Goal: Task Accomplishment & Management: Manage account settings

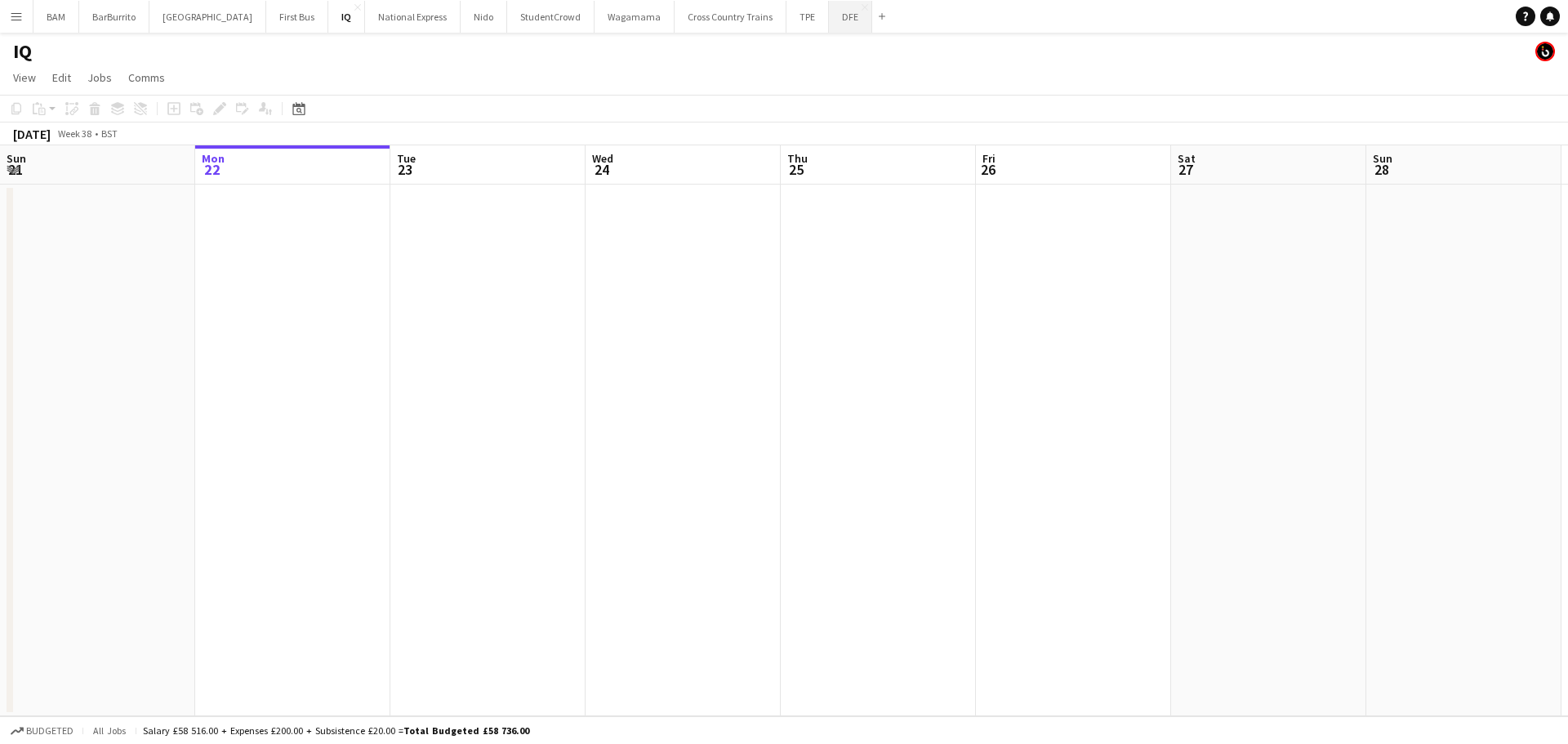
click at [828, 29] on button "DFE Close" at bounding box center [850, 17] width 43 height 32
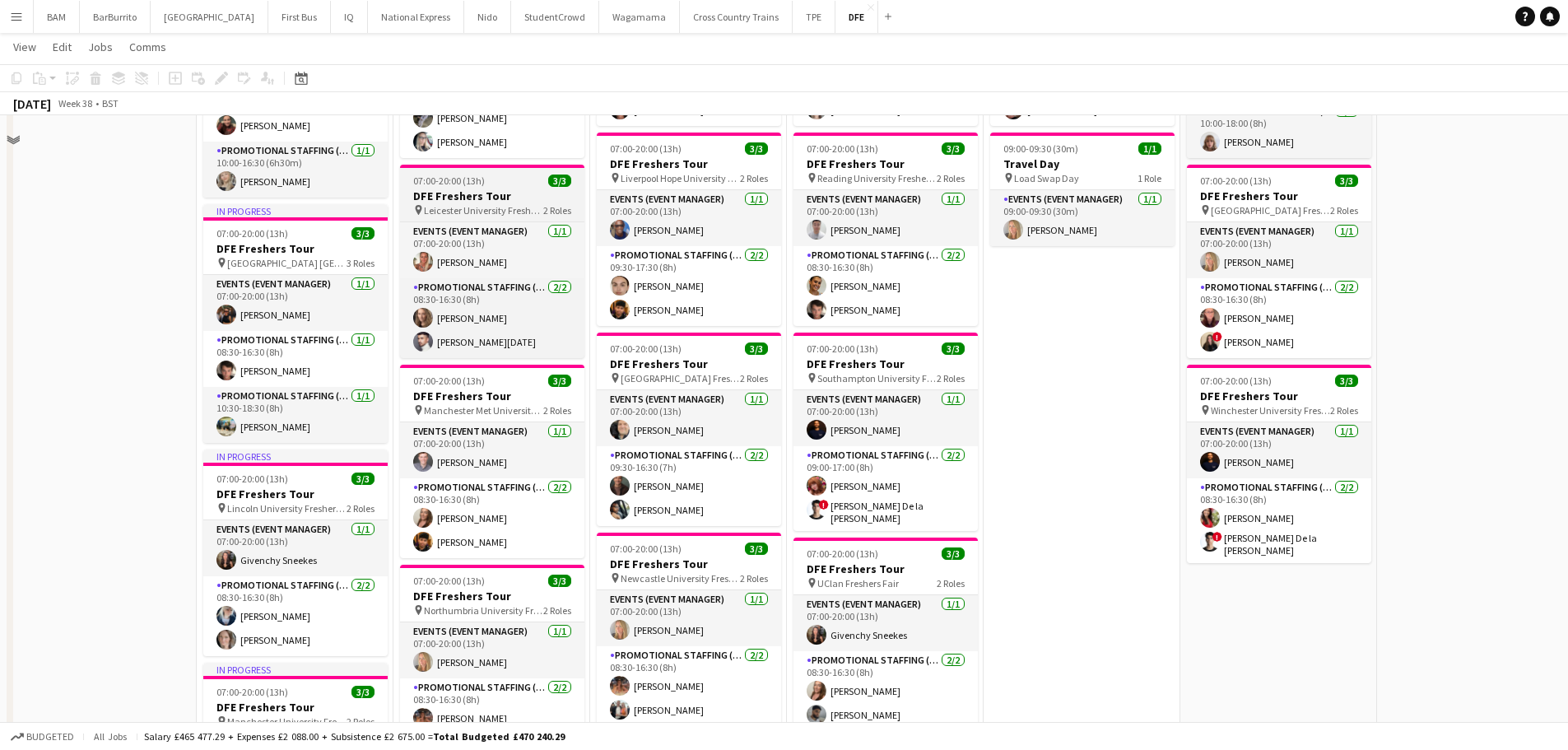
scroll to position [330, 0]
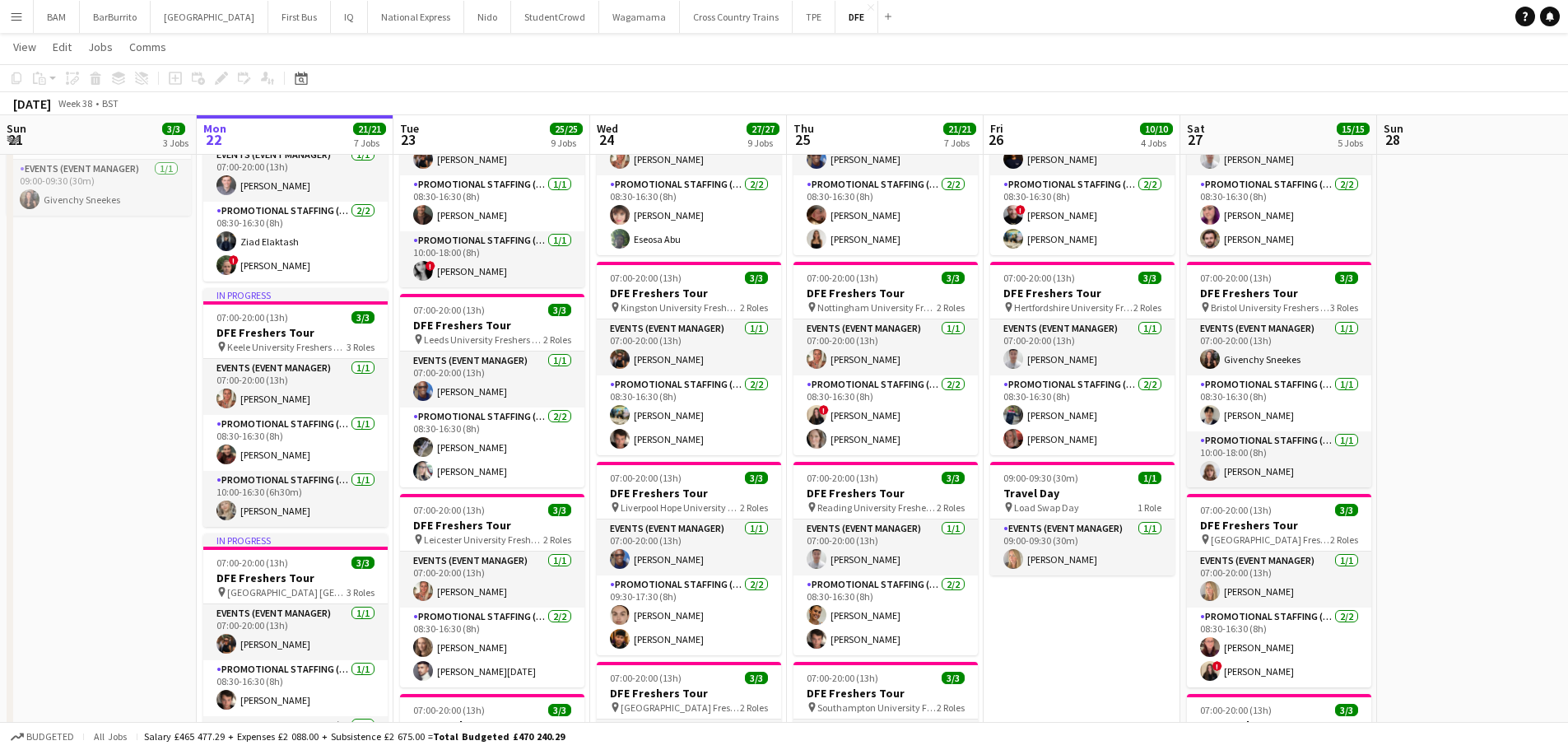
click at [2, 8] on button "Menu" at bounding box center [16, 16] width 33 height 33
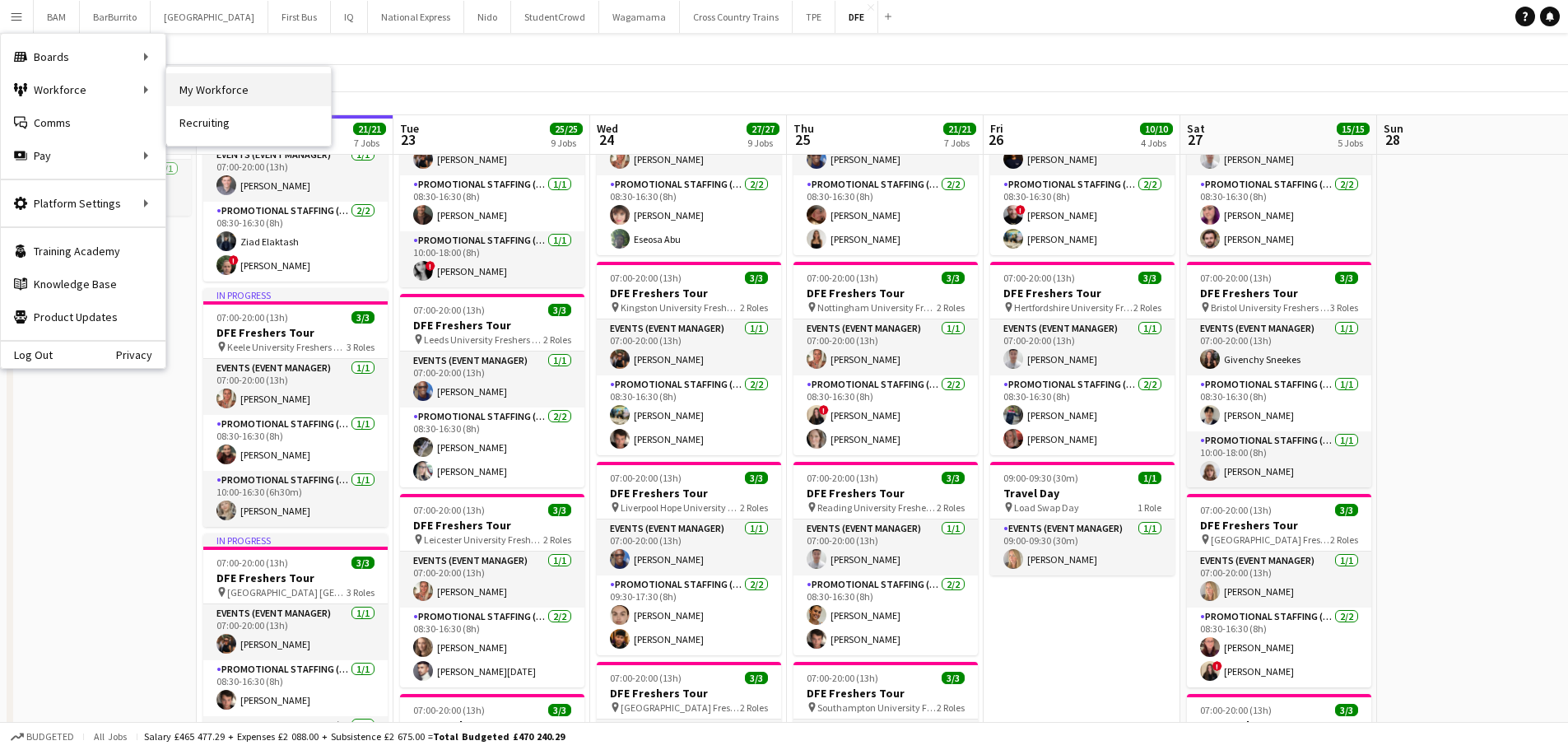
click at [207, 93] on link "My Workforce" at bounding box center [248, 90] width 164 height 33
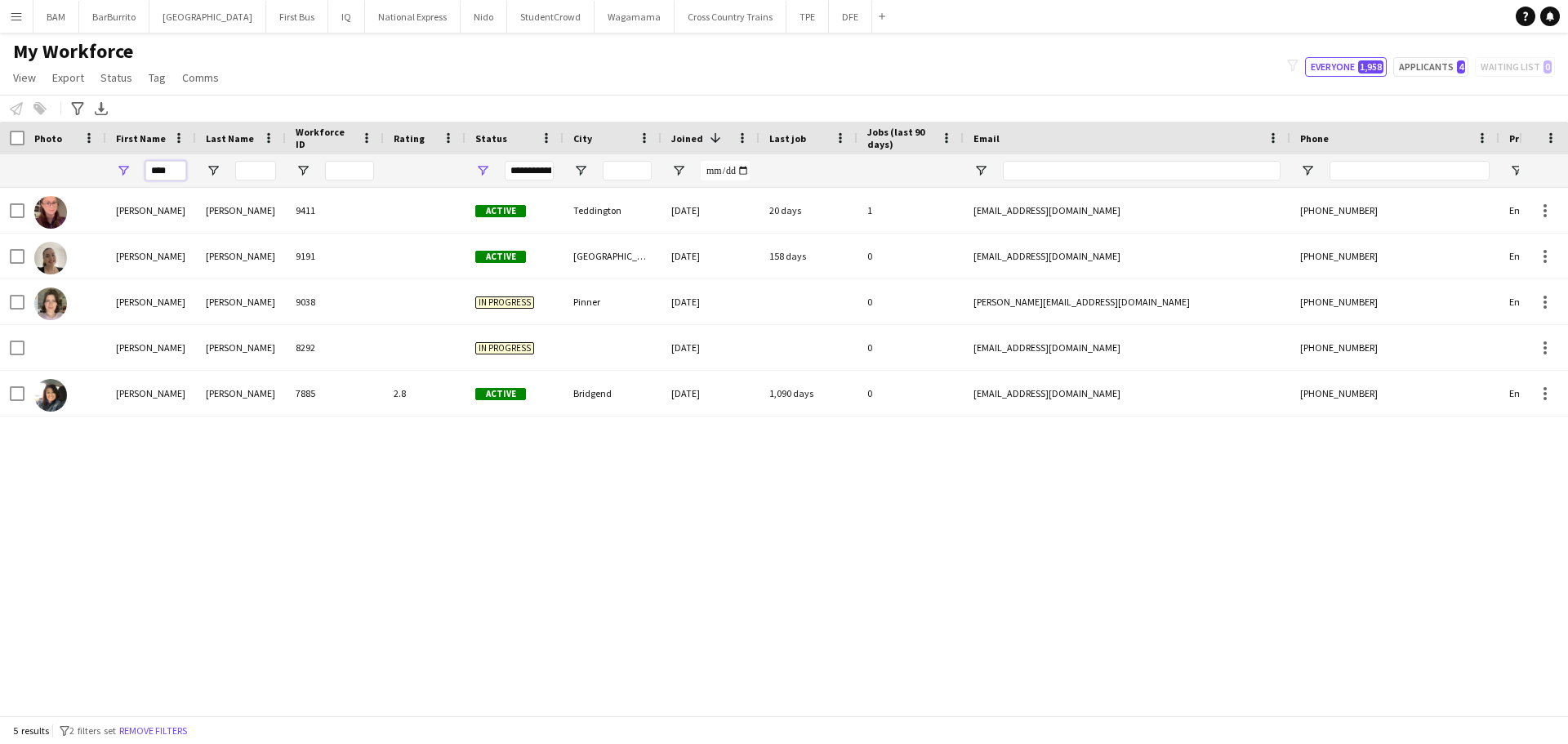
drag, startPoint x: 173, startPoint y: 168, endPoint x: 82, endPoint y: 173, distance: 91.1
click at [82, 173] on div "****" at bounding box center [885, 170] width 1770 height 33
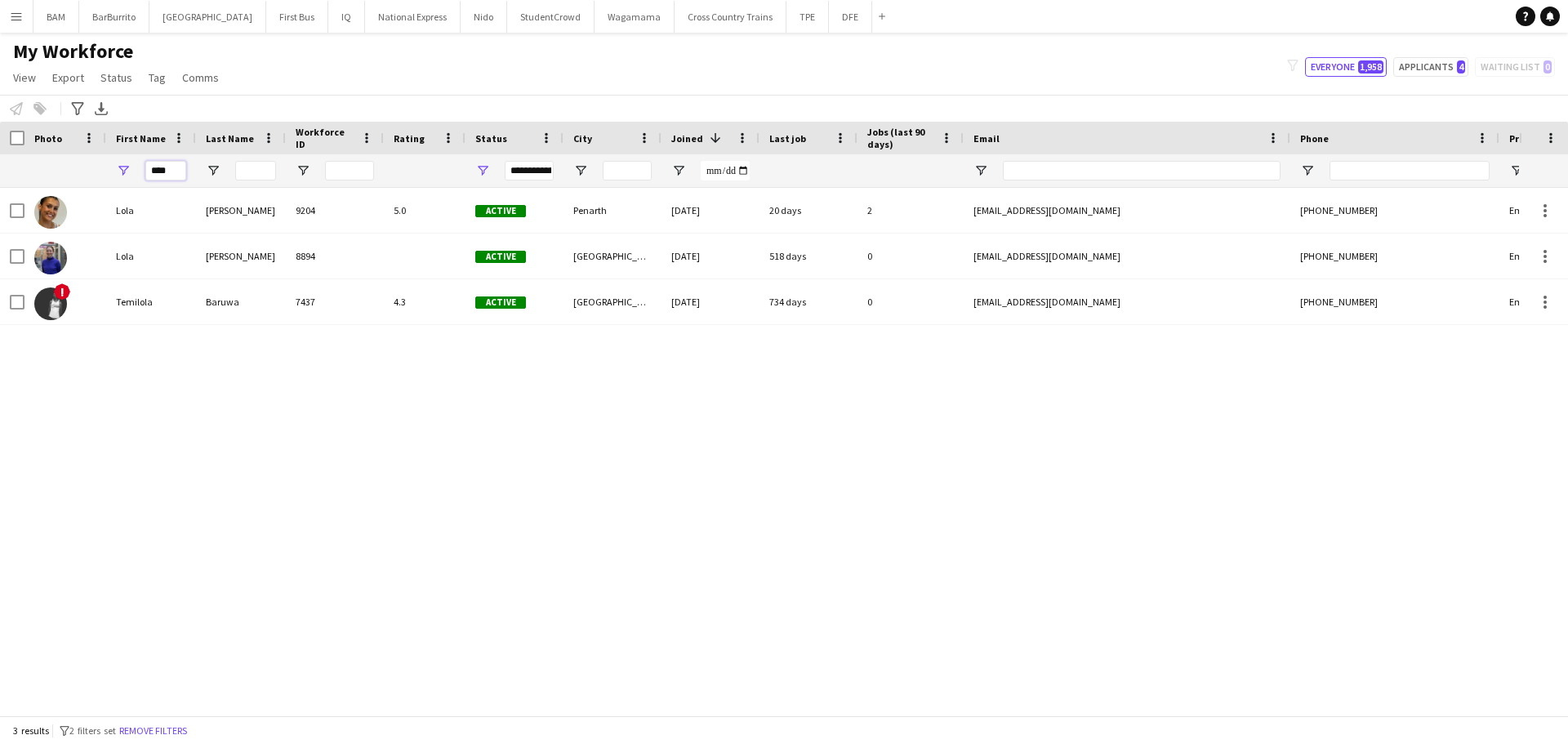
type input "****"
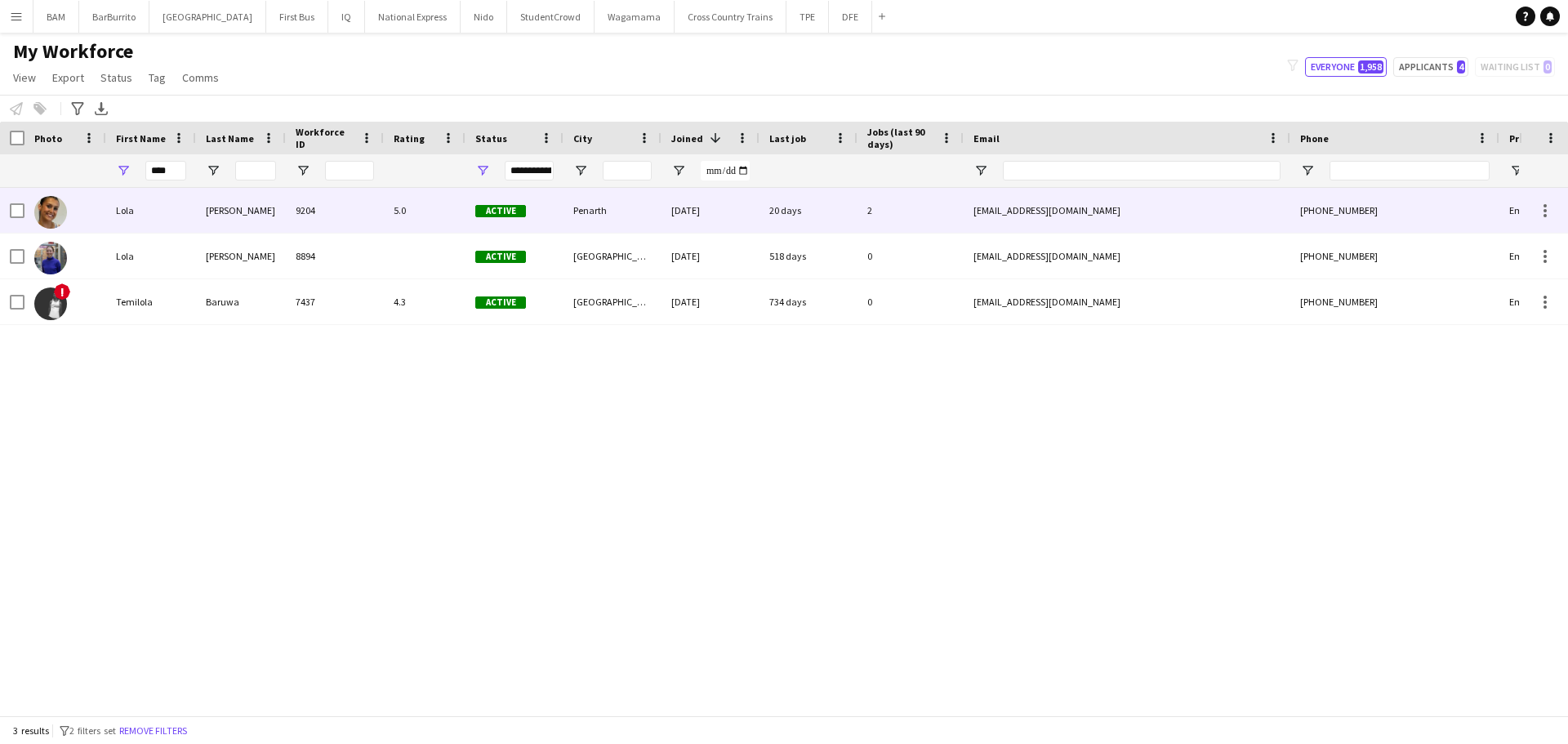
click at [131, 206] on div "Lola" at bounding box center [151, 209] width 90 height 44
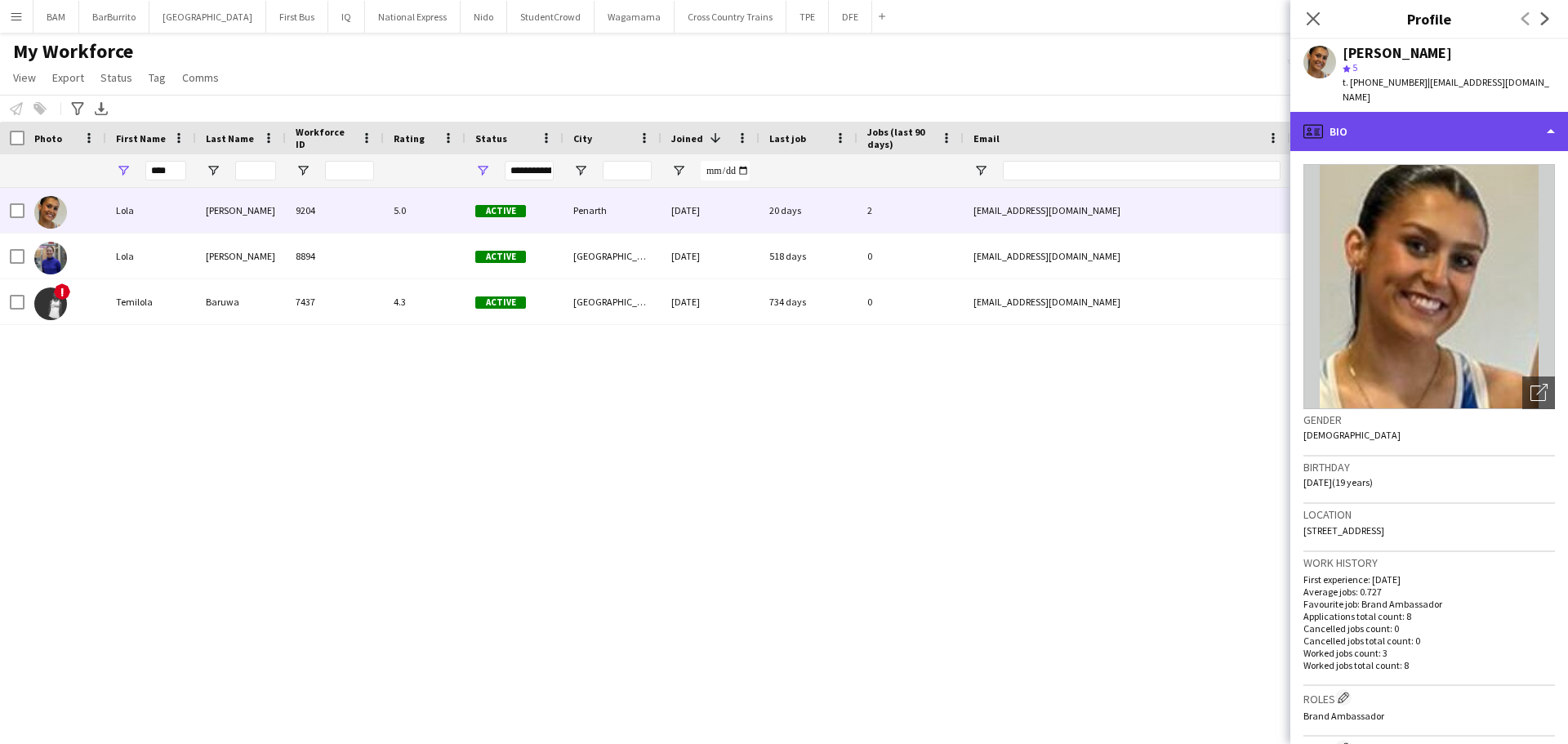
click at [1517, 115] on div "profile Bio" at bounding box center [1429, 131] width 277 height 40
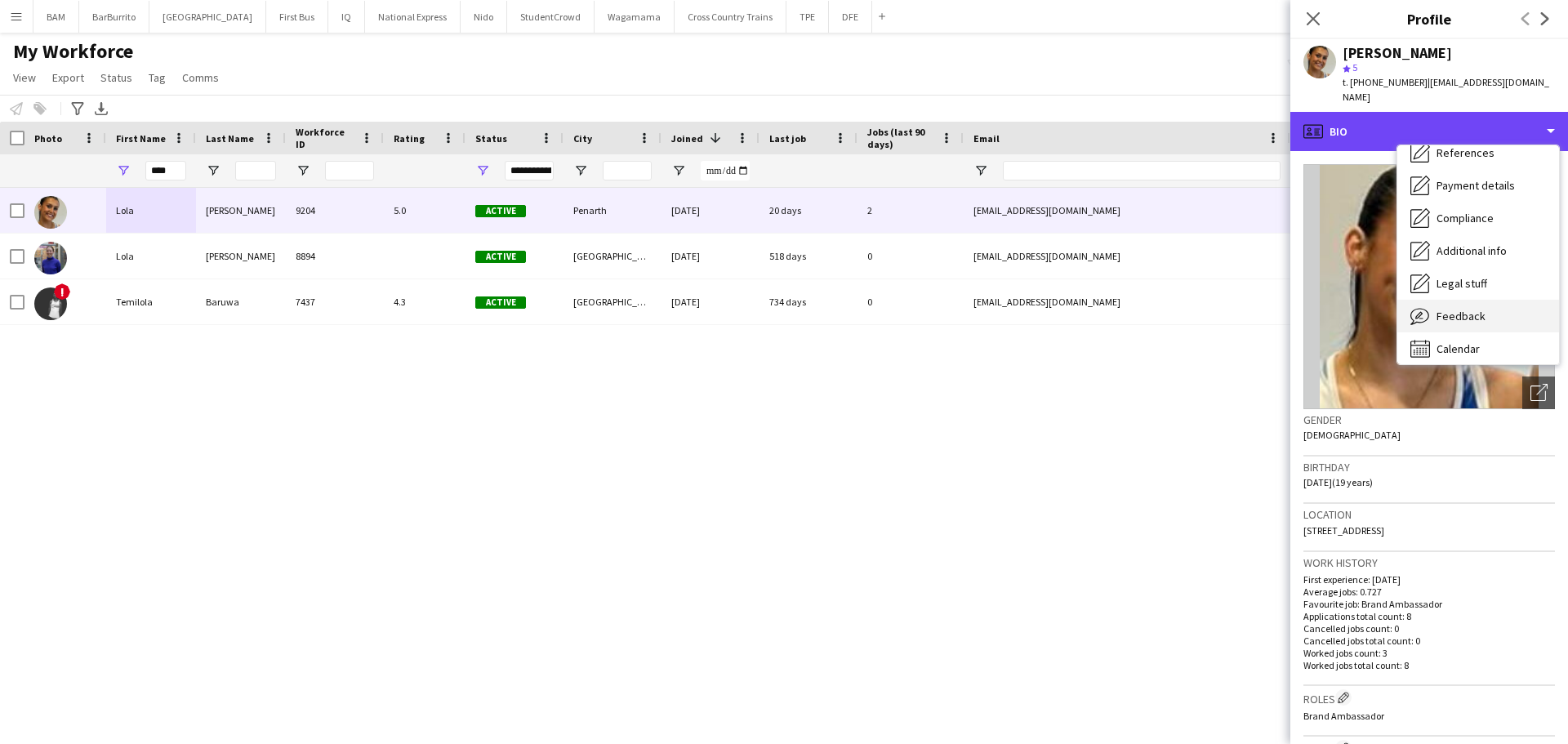
scroll to position [187, 0]
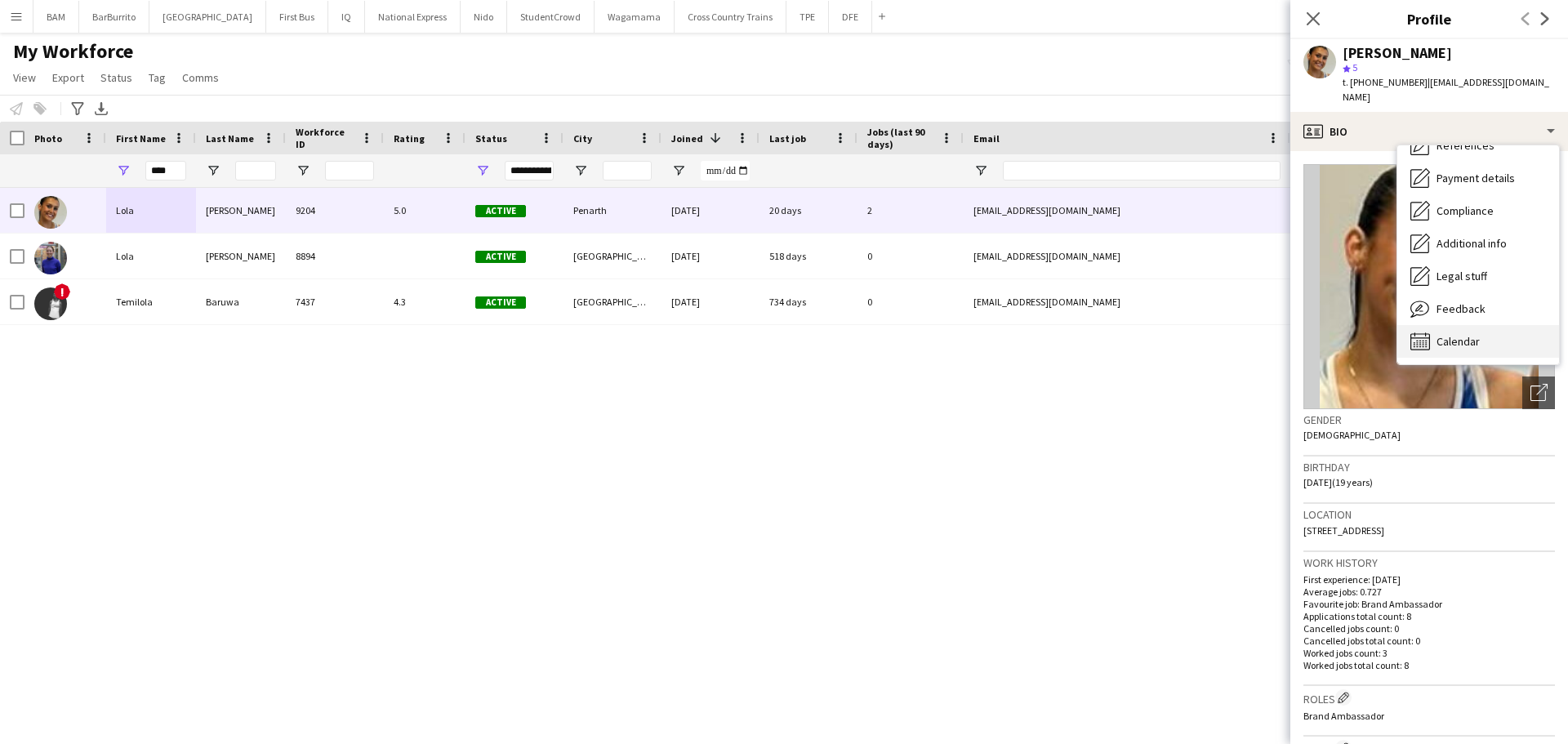
click at [1489, 338] on div "Calendar Calendar" at bounding box center [1478, 341] width 162 height 33
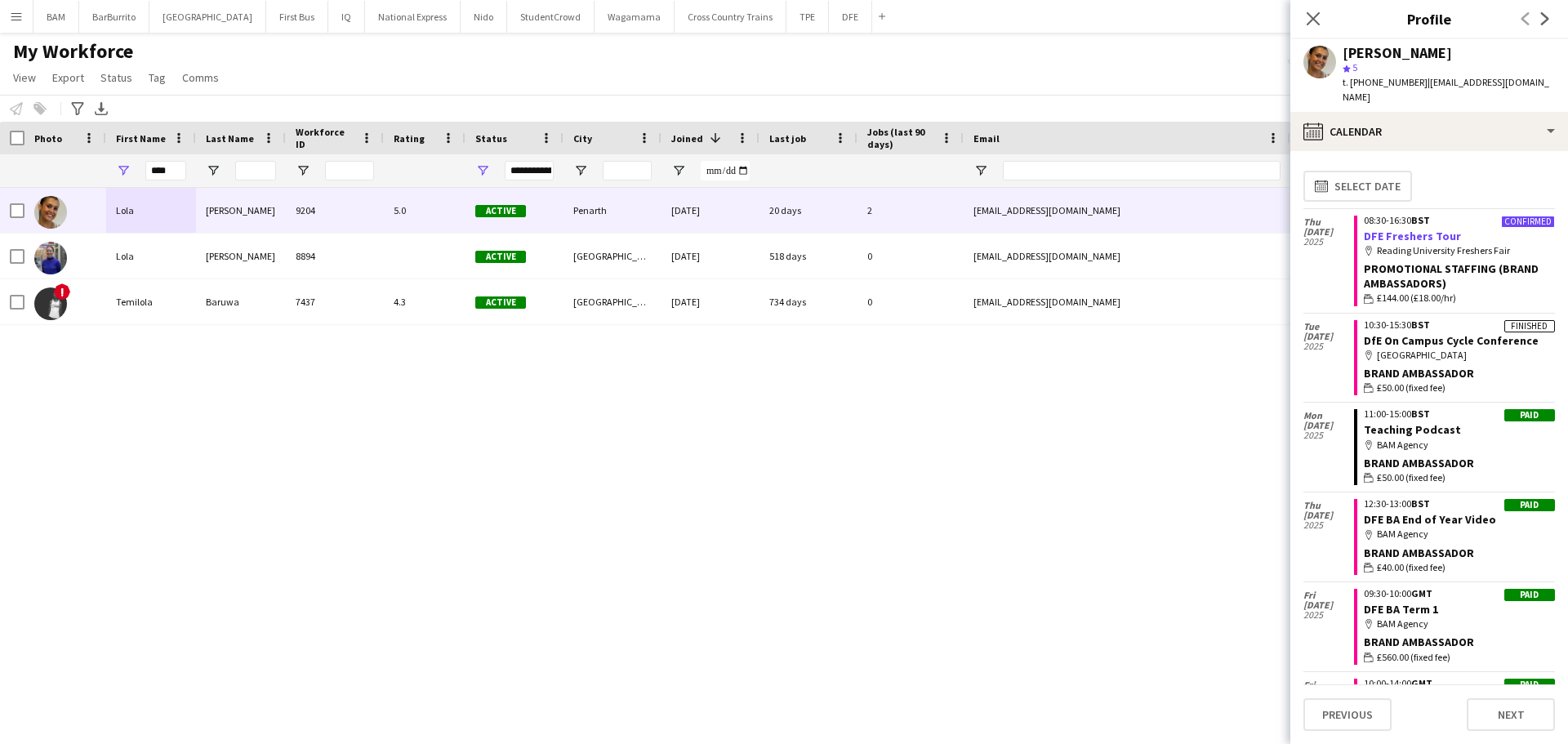
click at [1428, 229] on link "DFE Freshers Tour" at bounding box center [1412, 236] width 97 height 15
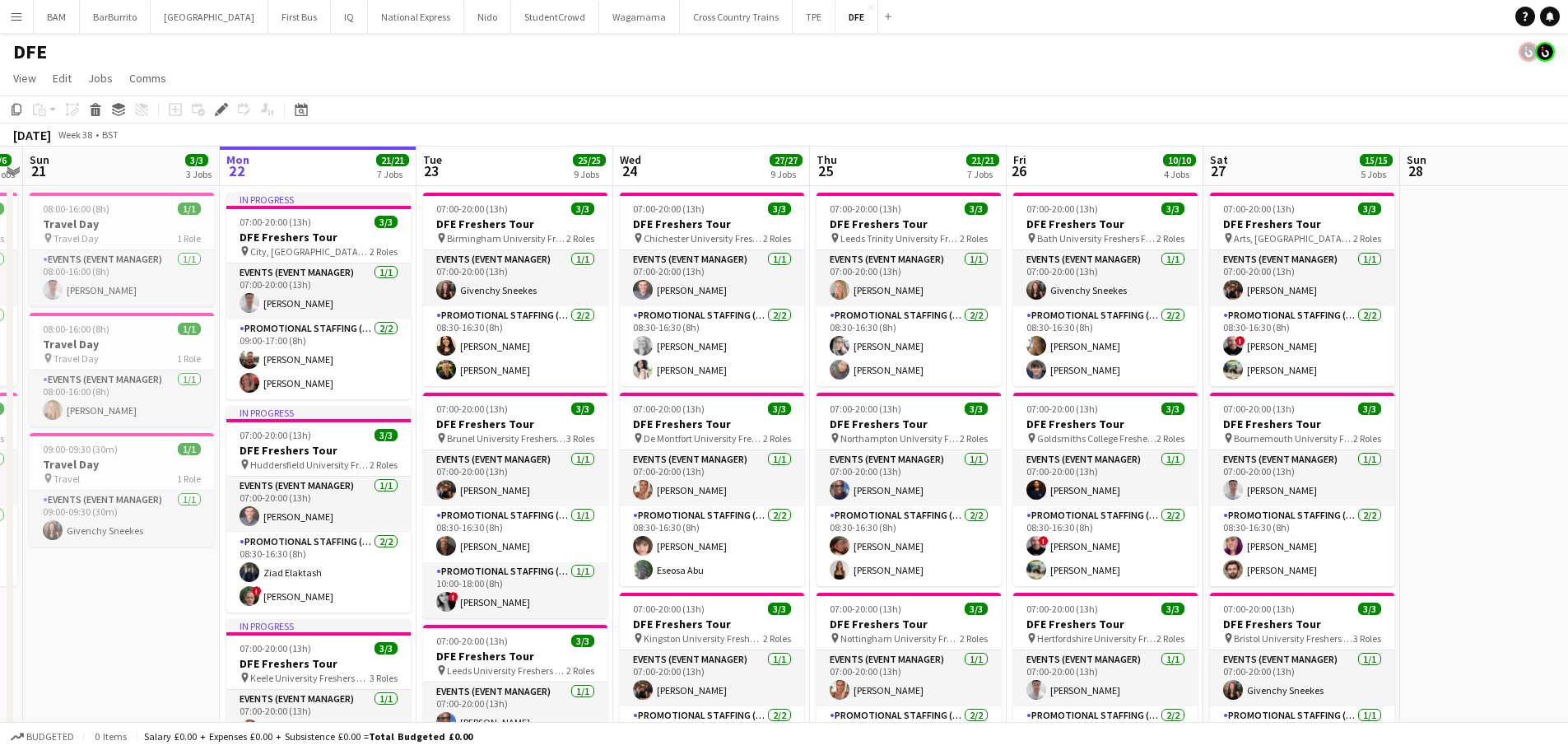
scroll to position [0, 352]
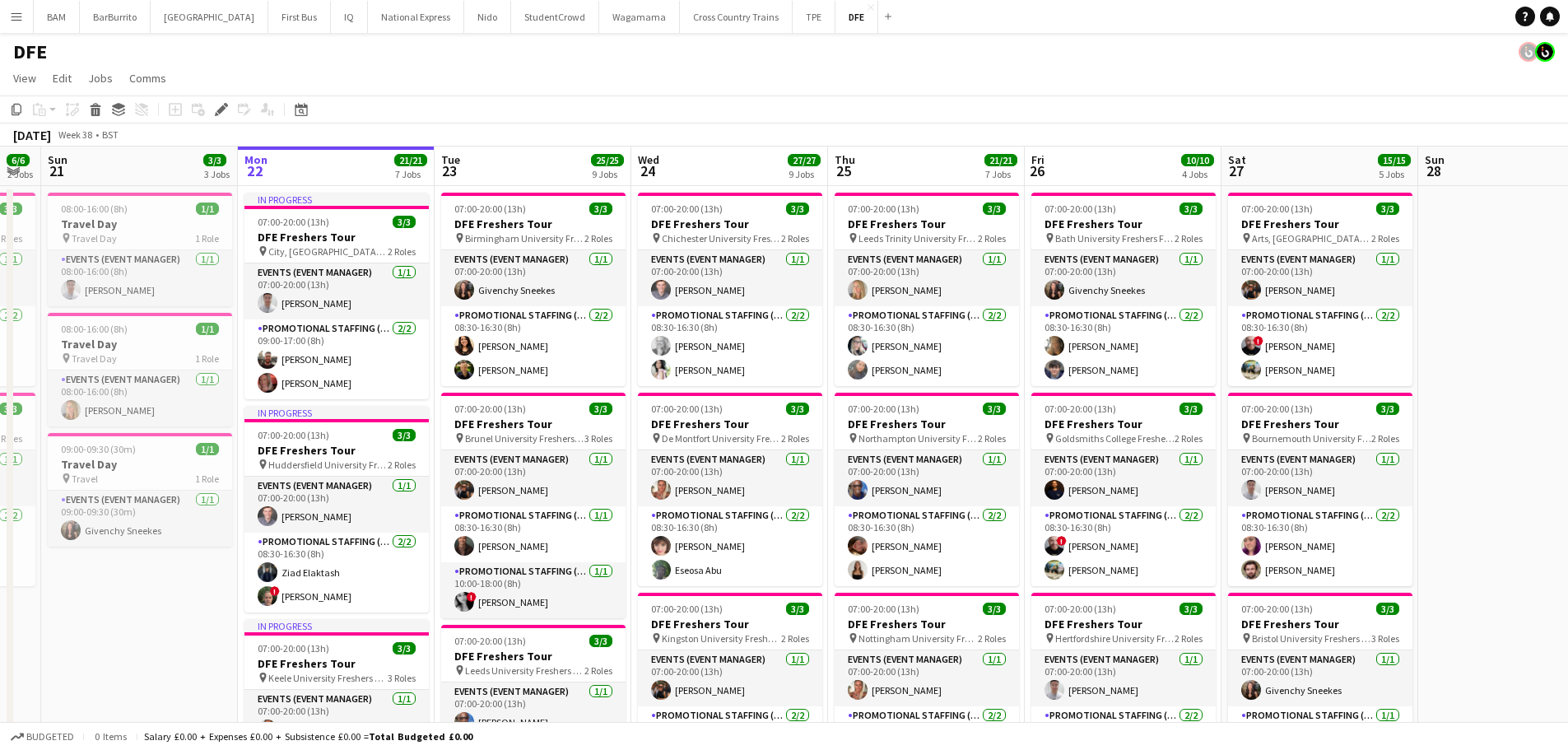
drag, startPoint x: 558, startPoint y: 510, endPoint x: 736, endPoint y: 505, distance: 178.1
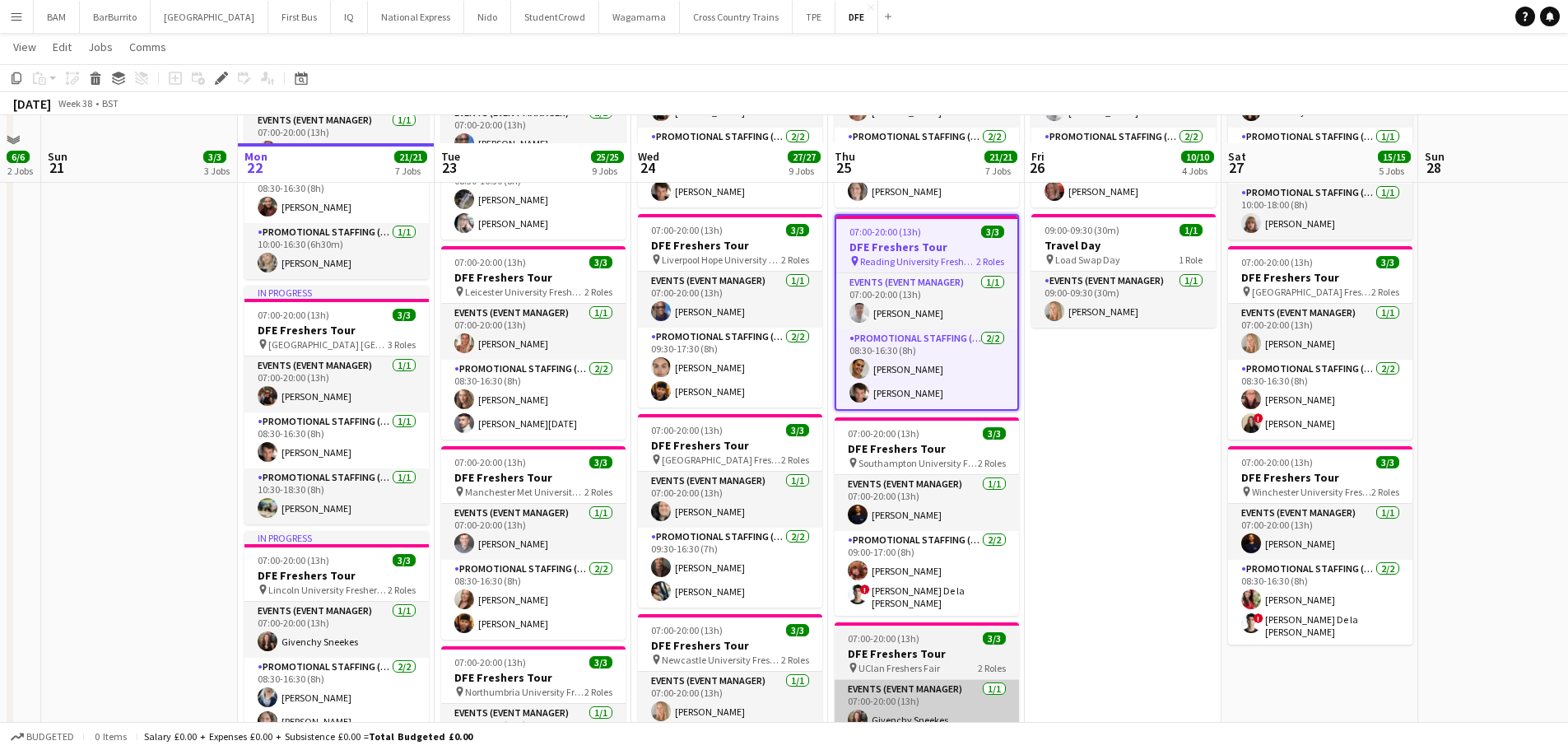
scroll to position [577, 0]
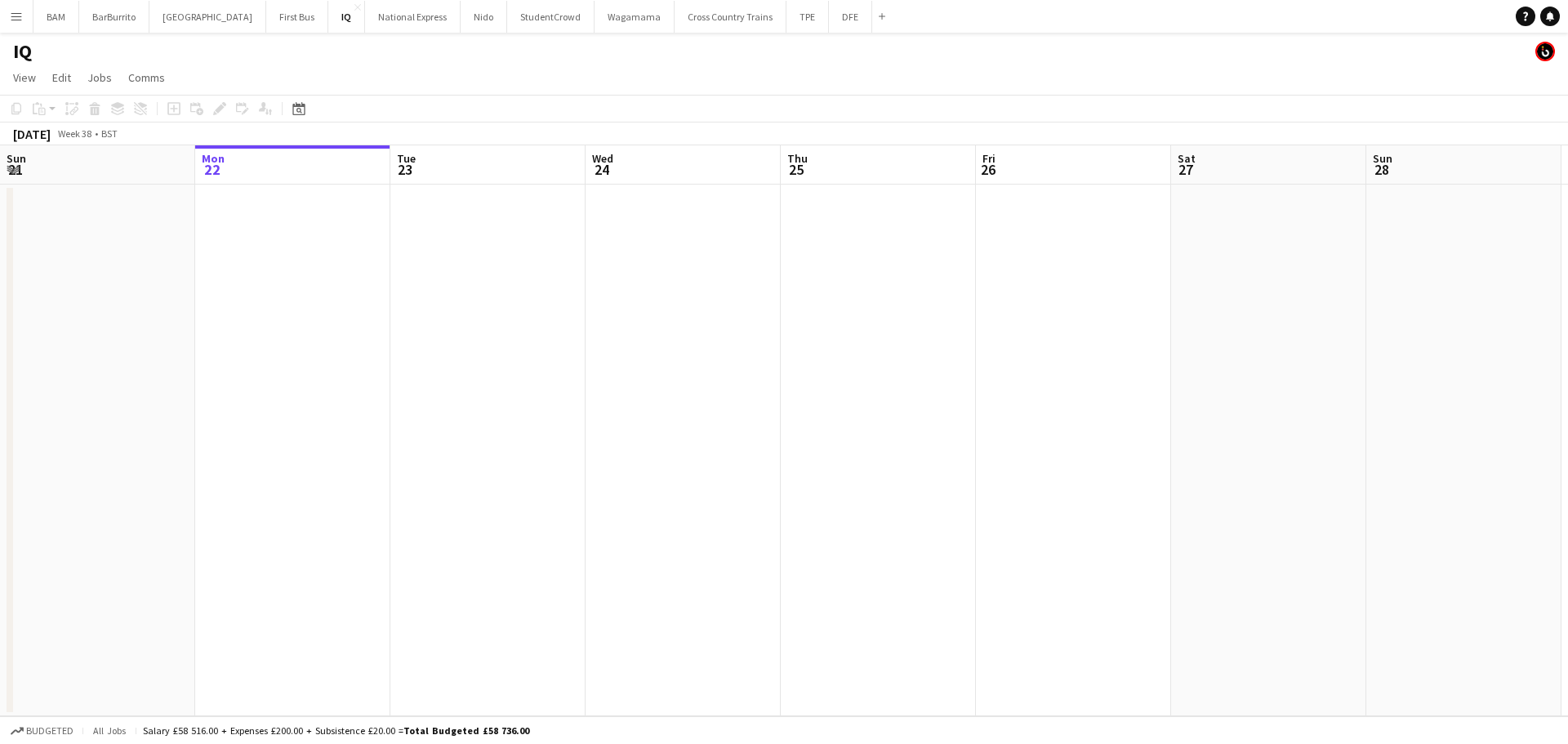
click at [8, 22] on button "Menu" at bounding box center [16, 16] width 33 height 33
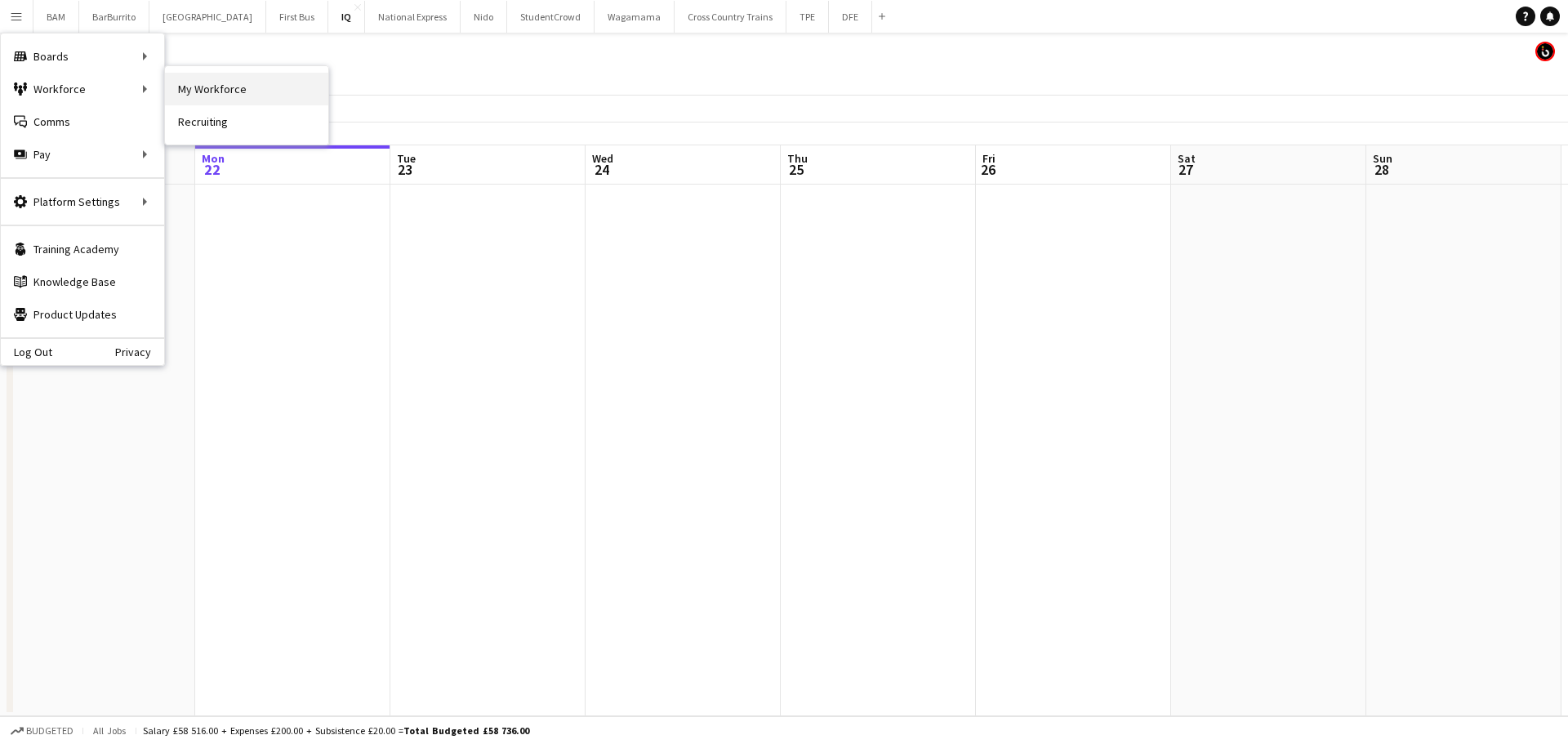
click at [249, 98] on link "My Workforce" at bounding box center [246, 89] width 163 height 33
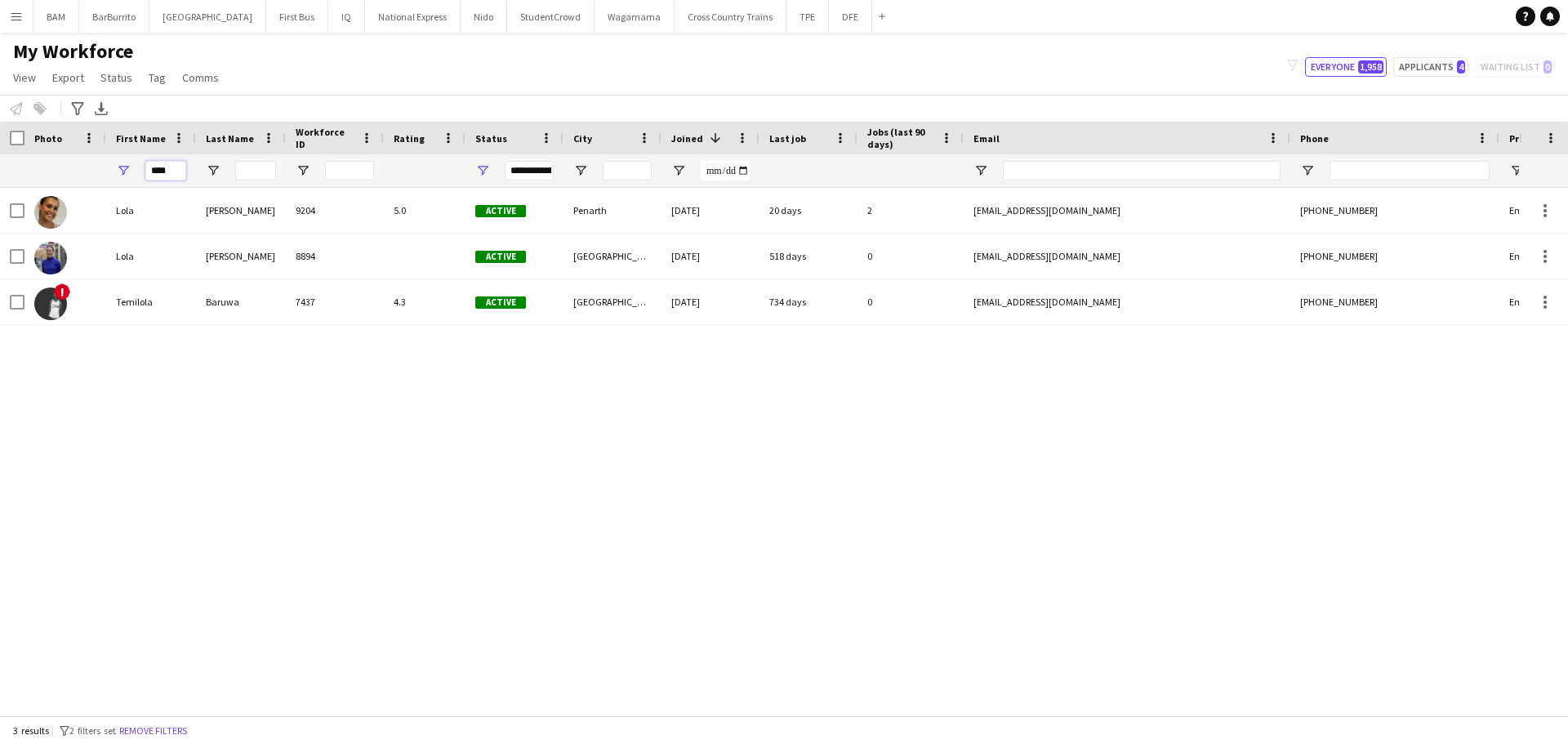
drag, startPoint x: 166, startPoint y: 168, endPoint x: 97, endPoint y: 167, distance: 69.0
click at [101, 167] on div "****" at bounding box center [885, 170] width 1770 height 33
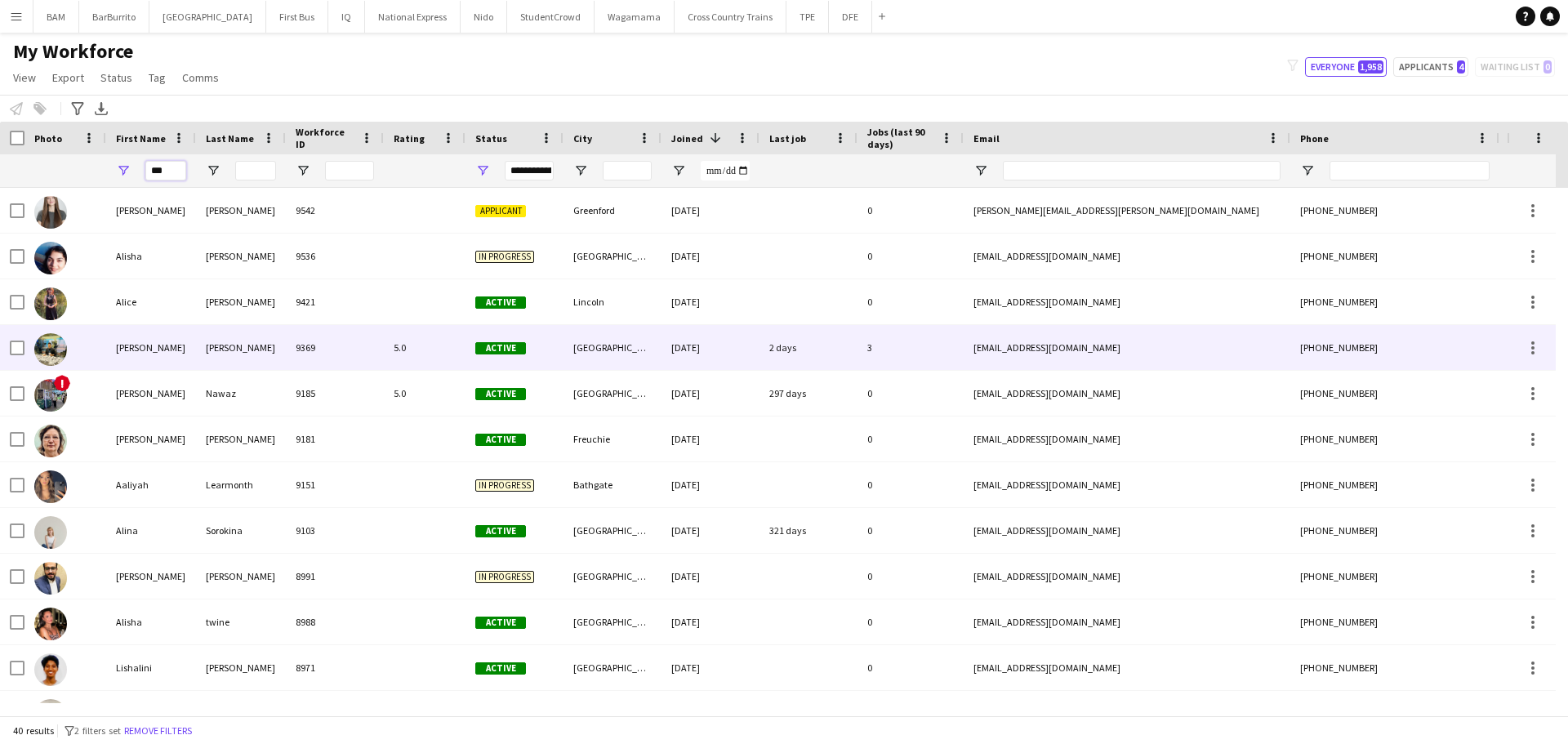
type input "***"
click at [424, 346] on div "5.0" at bounding box center [425, 347] width 82 height 44
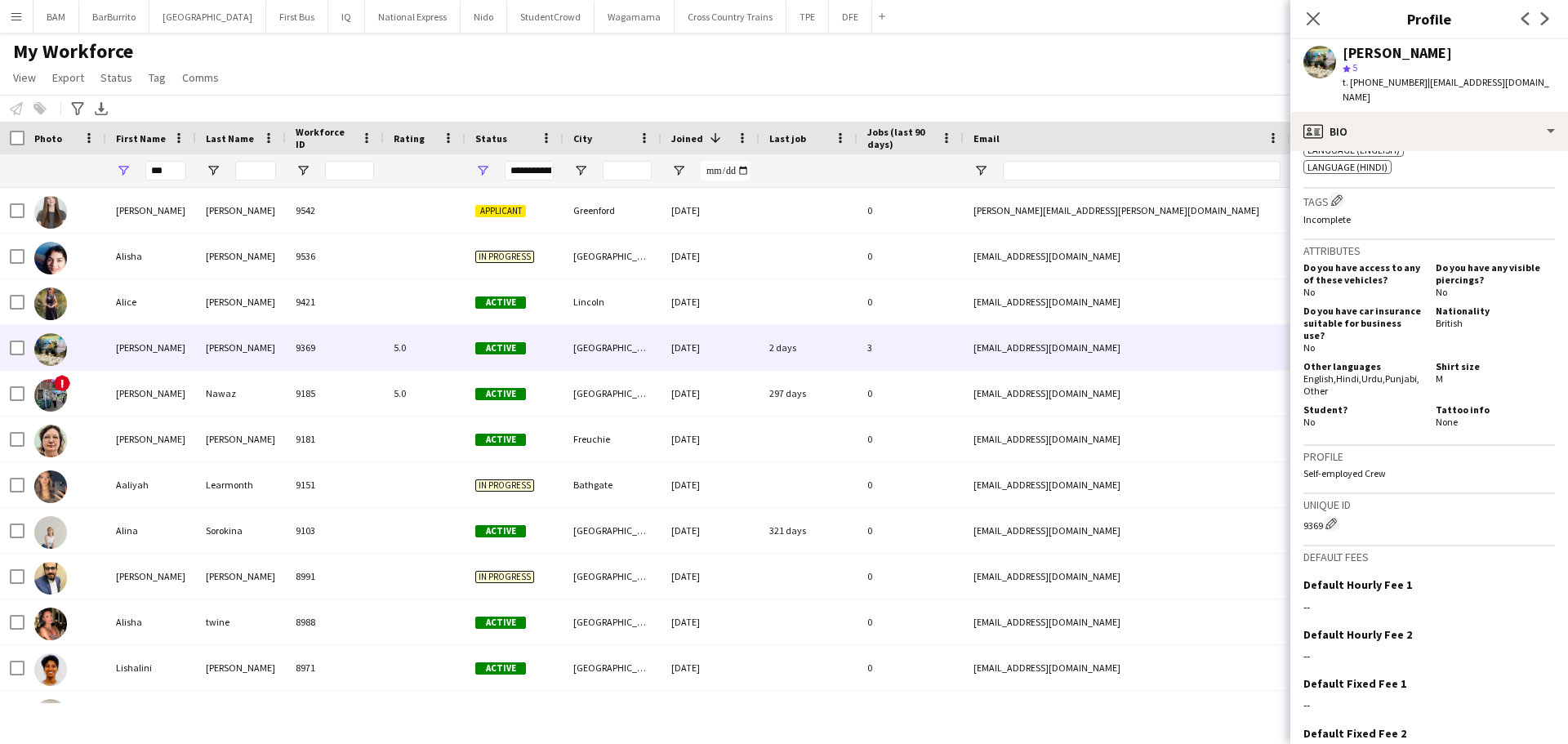
scroll to position [980, 0]
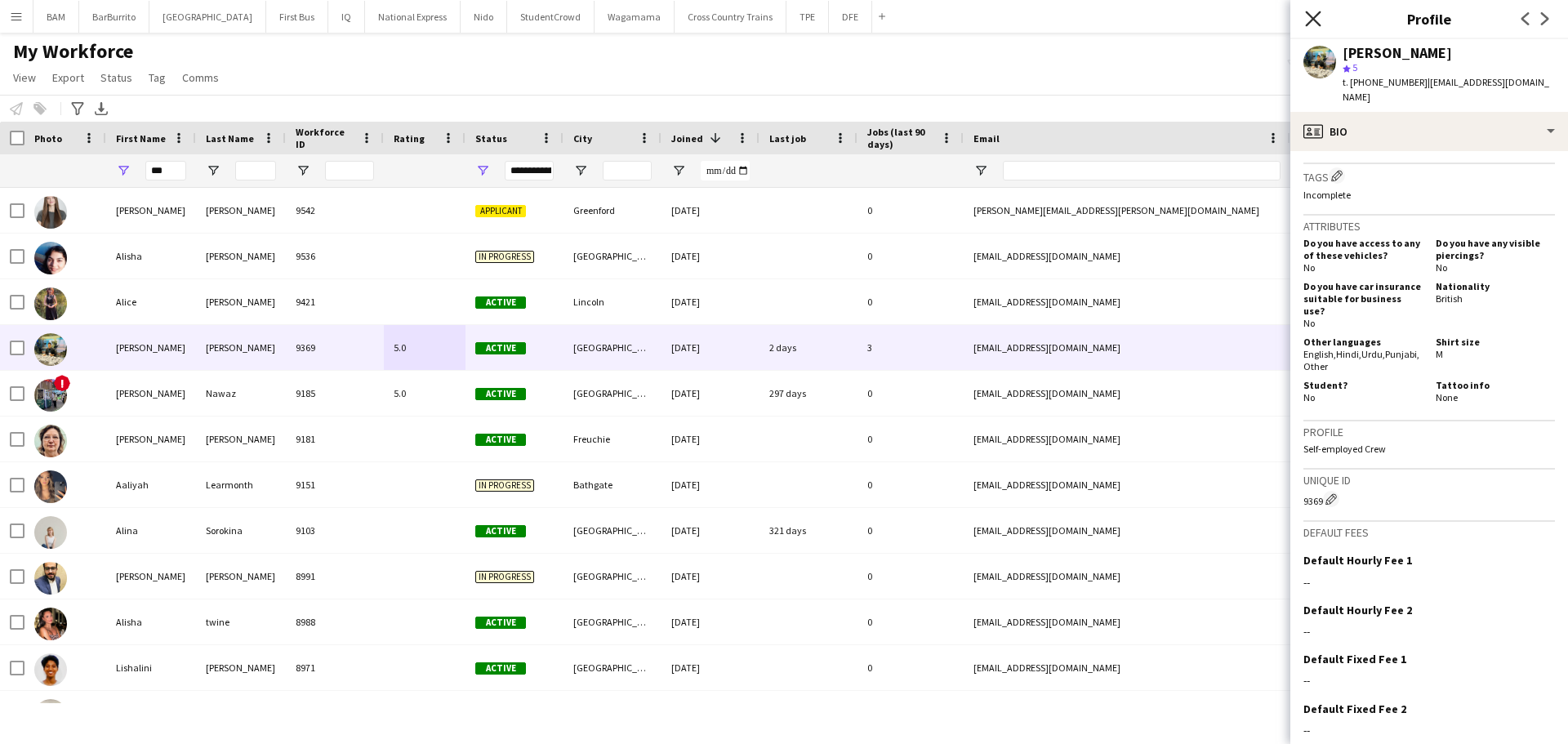
click at [1319, 24] on icon "Close pop-in" at bounding box center [1313, 19] width 16 height 16
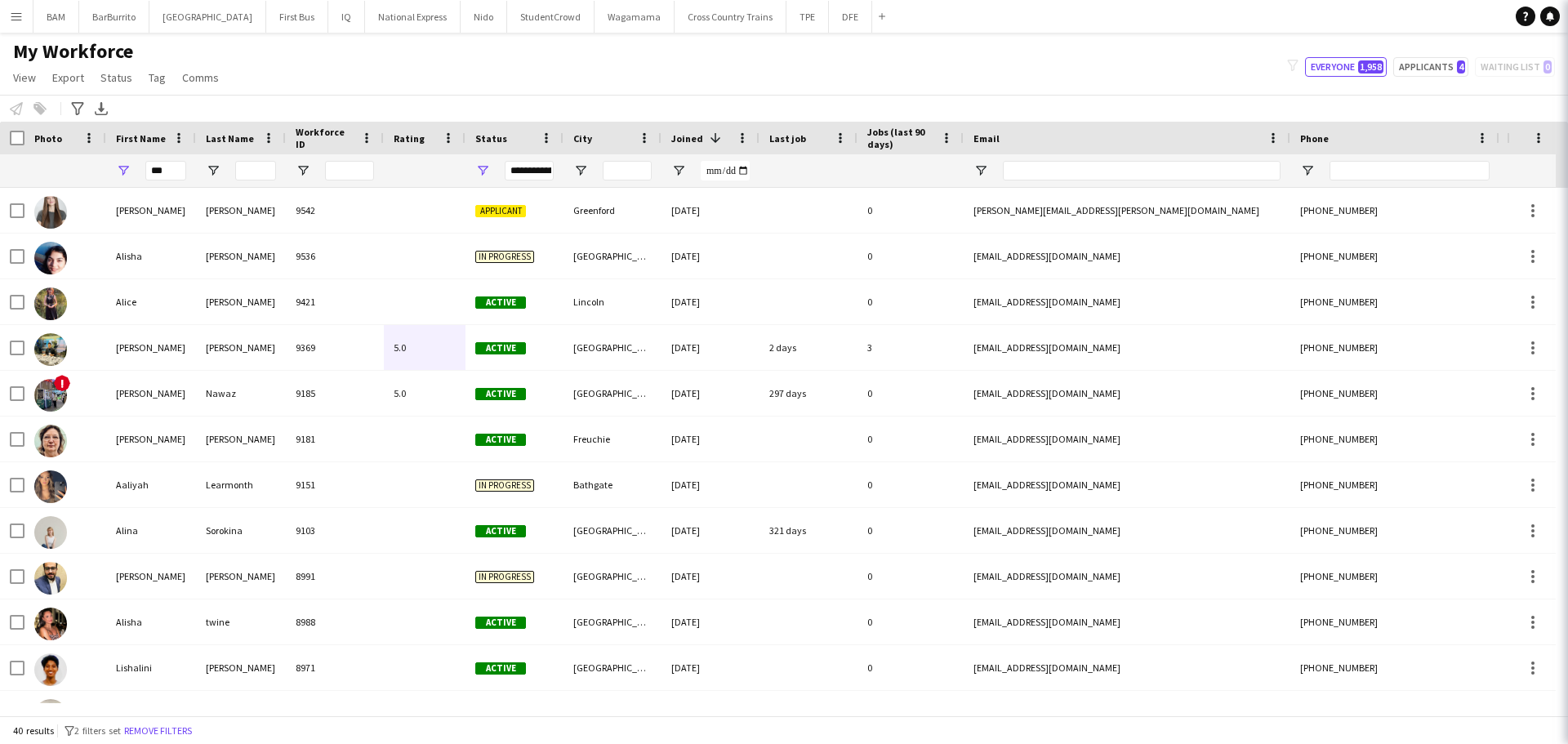
click at [1083, 50] on div "My Workforce View Views Default view New view Update view Delete view Edit name…" at bounding box center [784, 67] width 1568 height 55
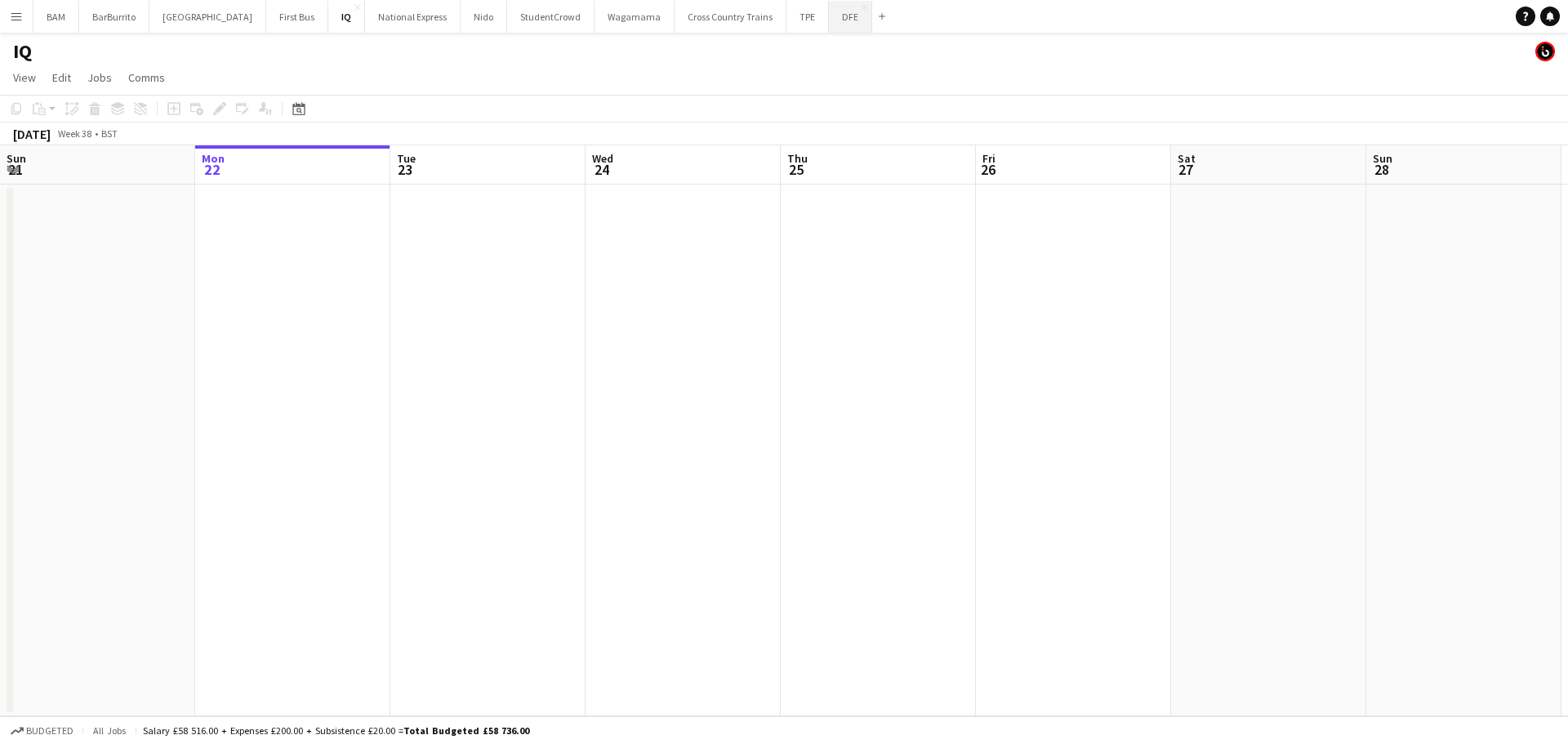
click at [828, 26] on button "DFE Close" at bounding box center [850, 17] width 43 height 32
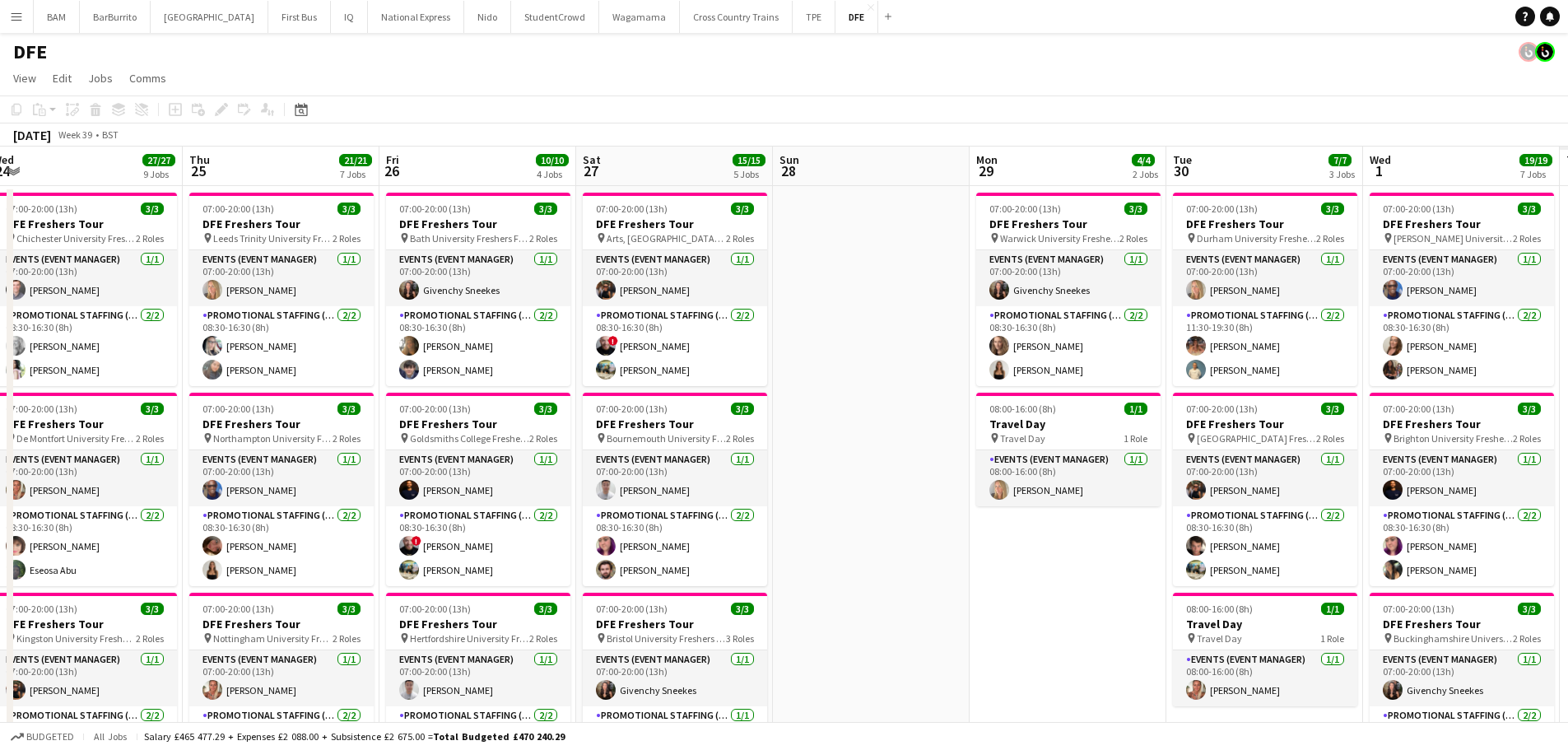
drag, startPoint x: 1028, startPoint y: 301, endPoint x: 318, endPoint y: 265, distance: 710.9
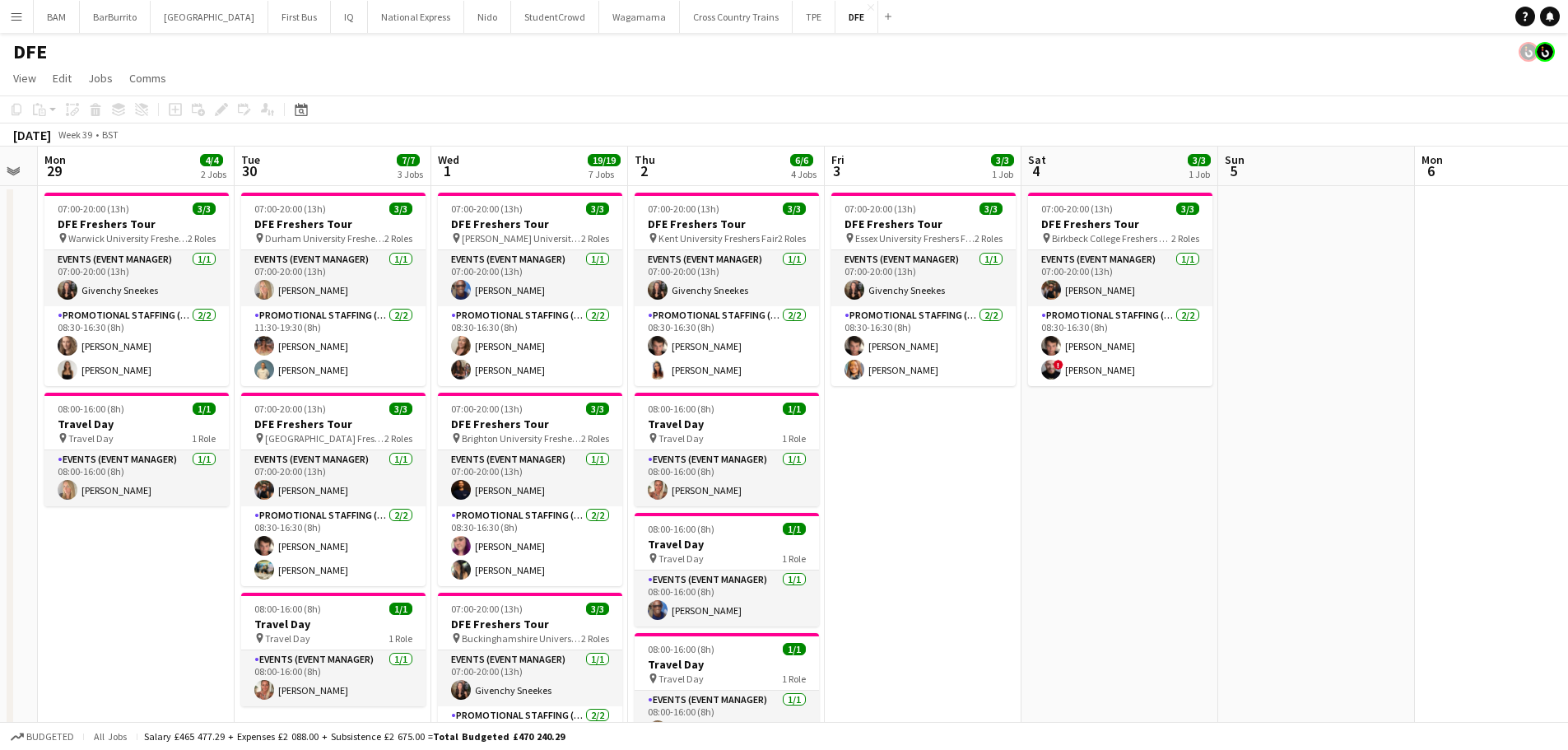
scroll to position [0, 554]
drag, startPoint x: 1030, startPoint y: 322, endPoint x: 336, endPoint y: 290, distance: 694.7
click at [972, 354] on app-card-role "Promotional Staffing (Brand Ambassadors) 2/2 08:30-16:30 (8h) Sebastian Hill Ch…" at bounding box center [922, 347] width 184 height 80
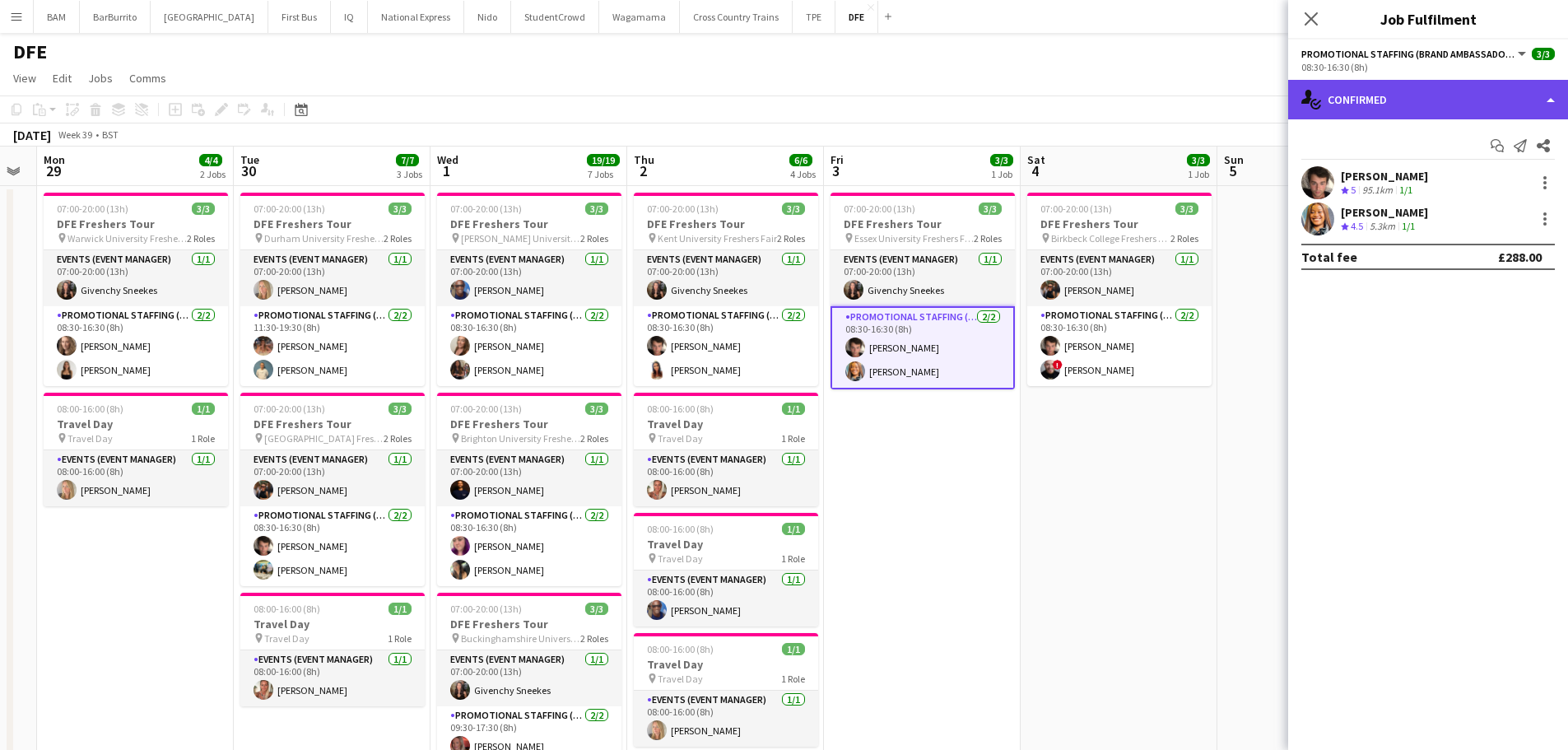
click at [1421, 110] on div "single-neutral-actions-check-2 Confirmed" at bounding box center [1428, 100] width 280 height 40
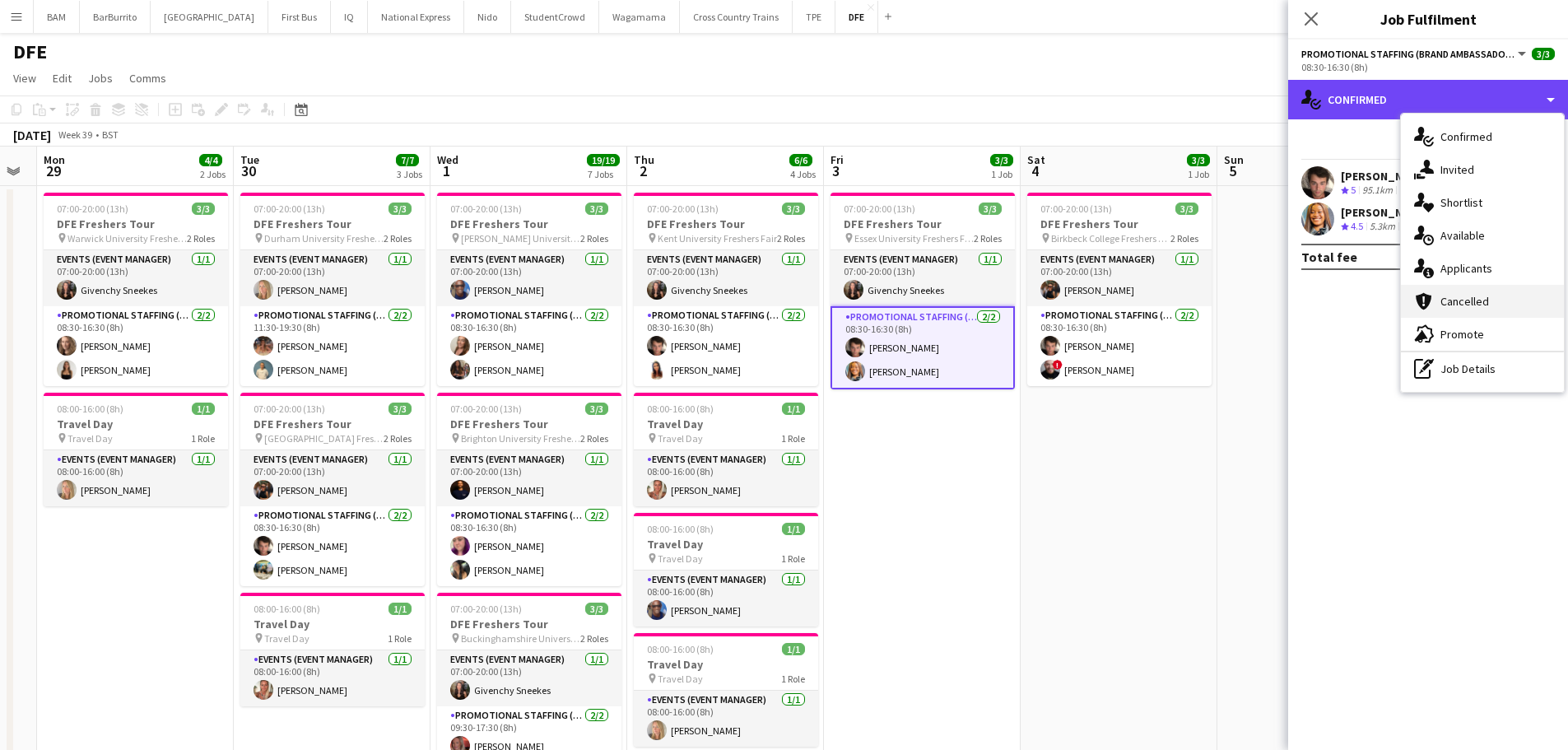
scroll to position [83, 0]
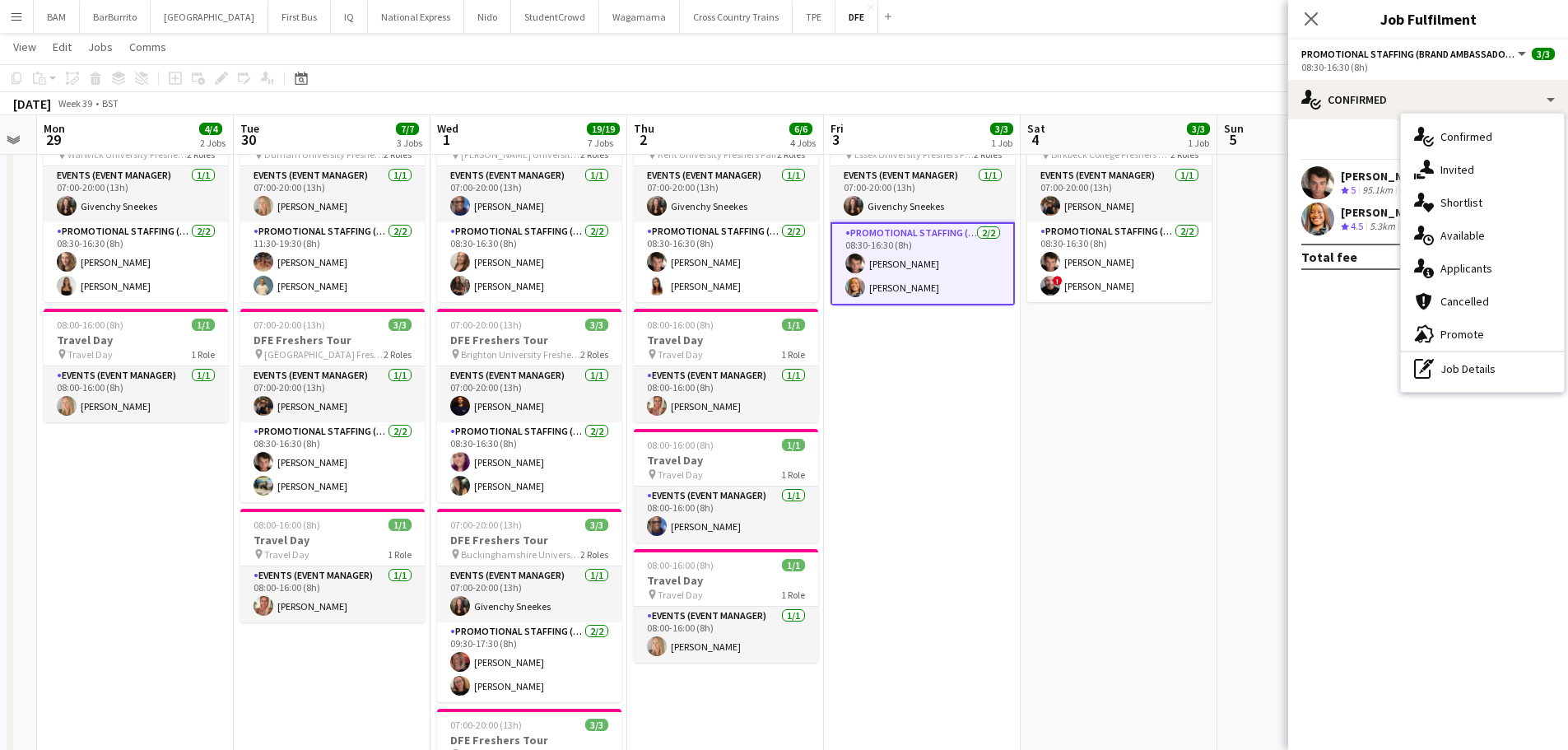
click at [1495, 271] on div "single-neutral-actions-information Applicants" at bounding box center [1483, 268] width 163 height 33
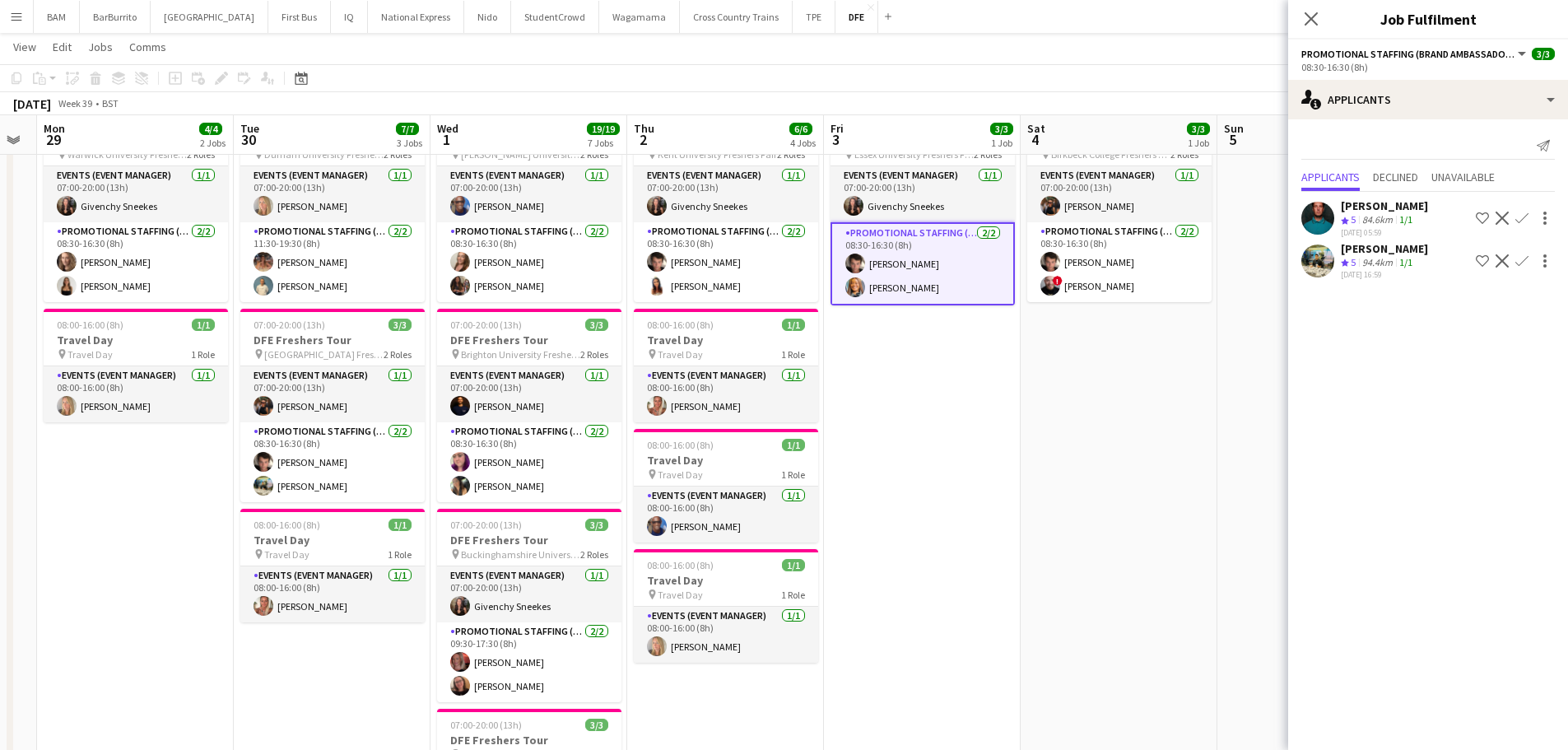
drag, startPoint x: 1312, startPoint y: 20, endPoint x: 1268, endPoint y: 68, distance: 65.1
click at [1312, 20] on icon at bounding box center [1311, 18] width 13 height 13
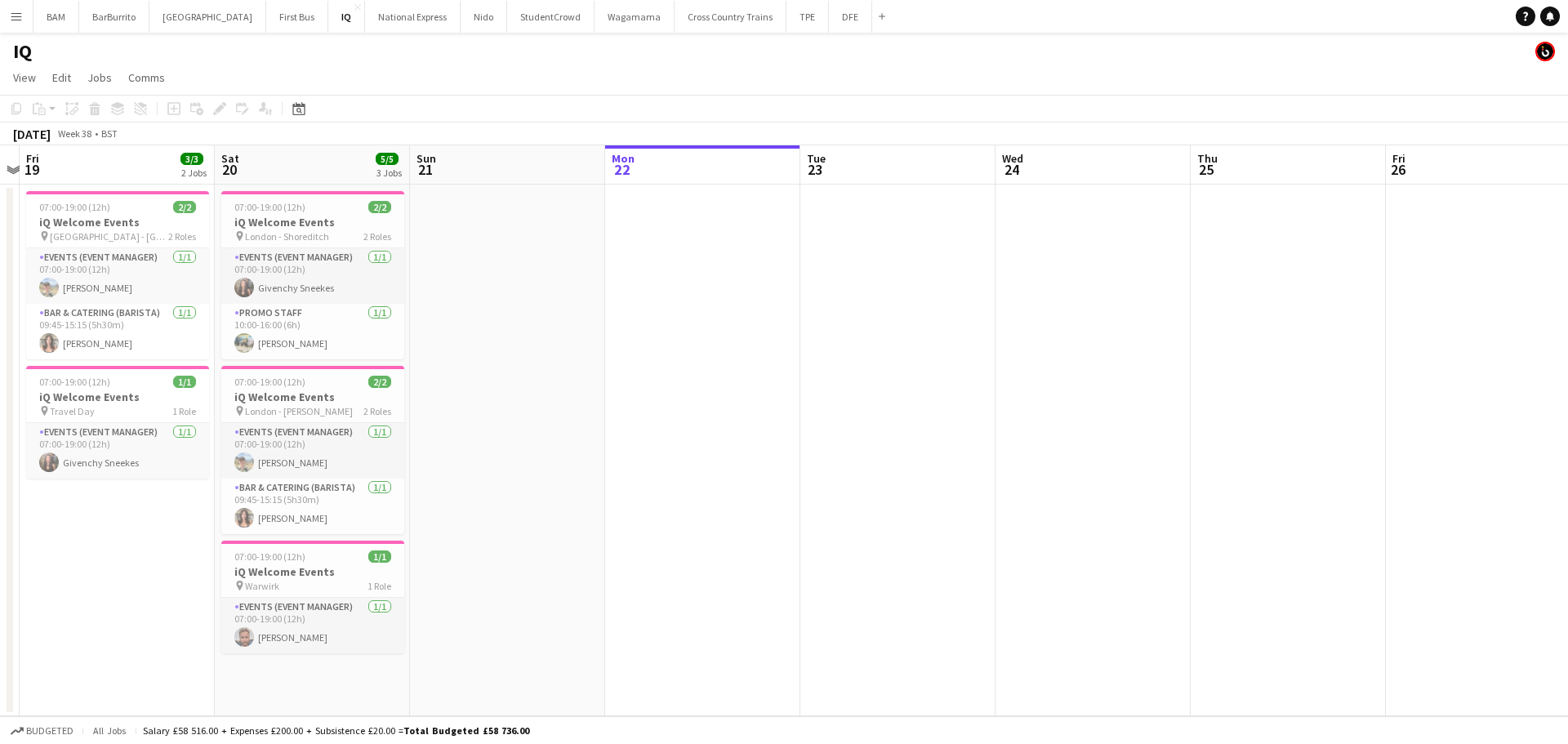
scroll to position [0, 480]
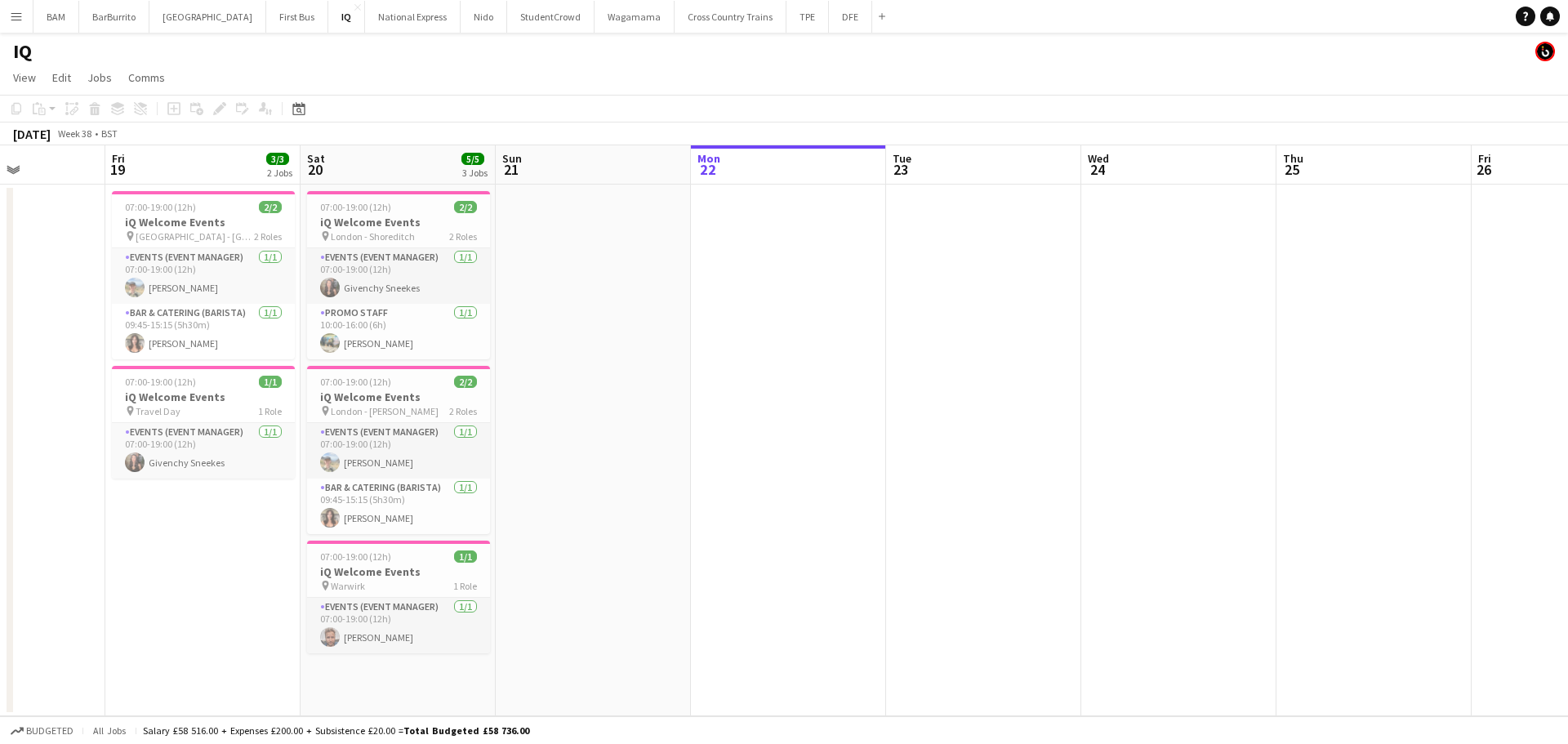
drag, startPoint x: 308, startPoint y: 178, endPoint x: 804, endPoint y: 200, distance: 496.5
click at [804, 200] on app-calendar-viewport "Tue 16 Wed 17 Thu 18 Fri 19 3/3 2 Jobs Sat 20 5/5 3 Jobs Sun 21 Mon 22 Tue 23 W…" at bounding box center [784, 431] width 1568 height 571
